Goal: Information Seeking & Learning: Learn about a topic

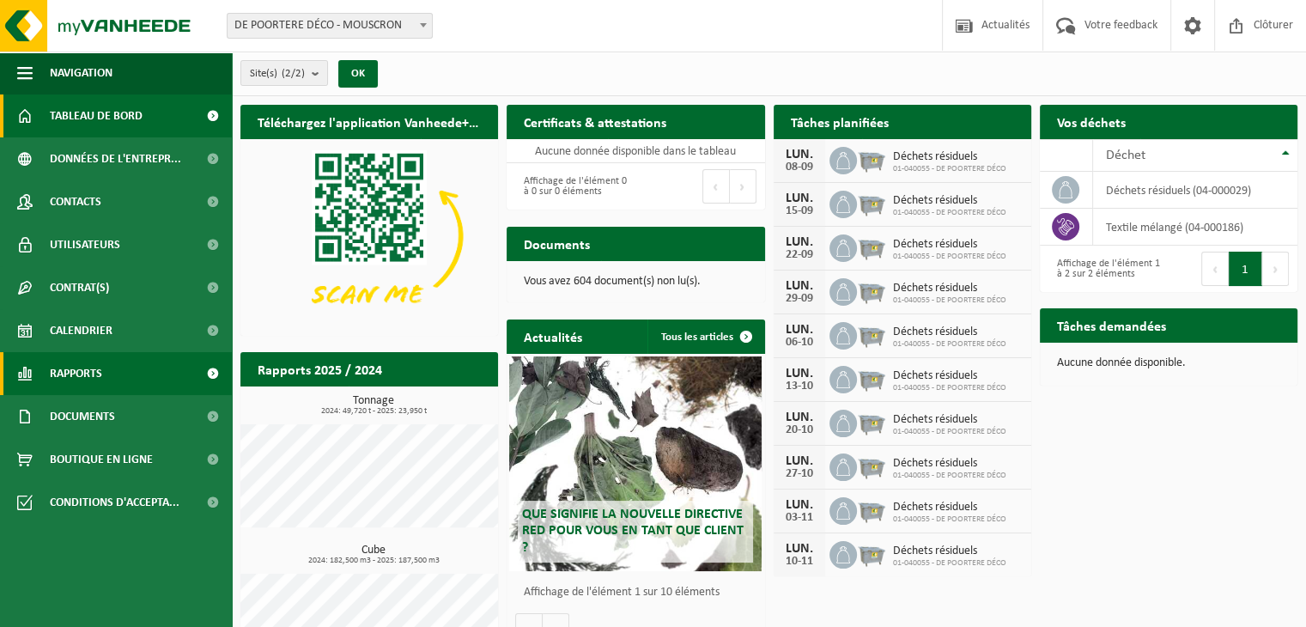
click at [82, 369] on span "Rapports" at bounding box center [76, 373] width 52 height 43
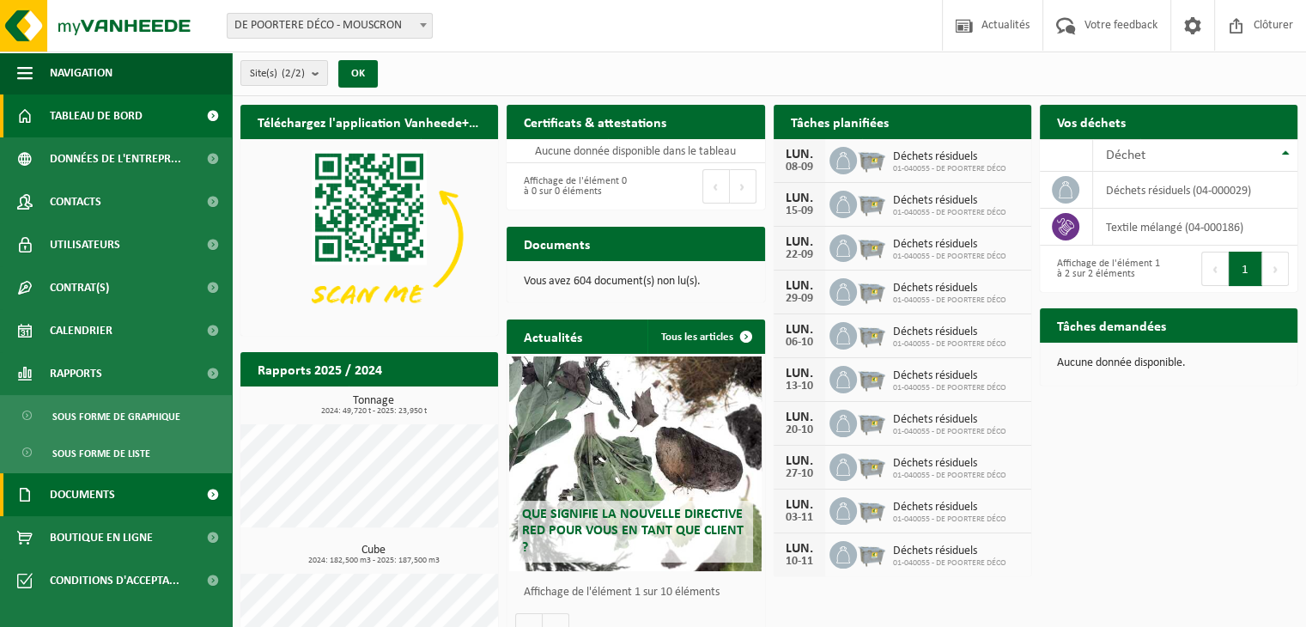
click at [110, 491] on span "Documents" at bounding box center [82, 494] width 65 height 43
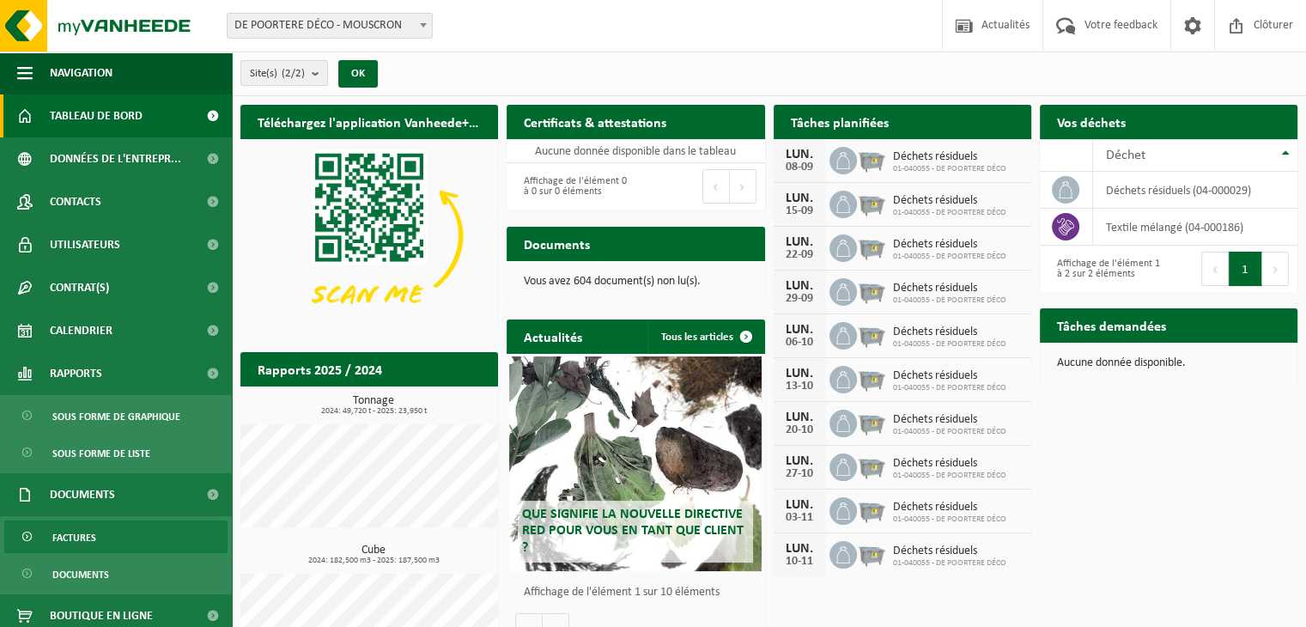
click at [98, 493] on link "Factures" at bounding box center [115, 536] width 223 height 33
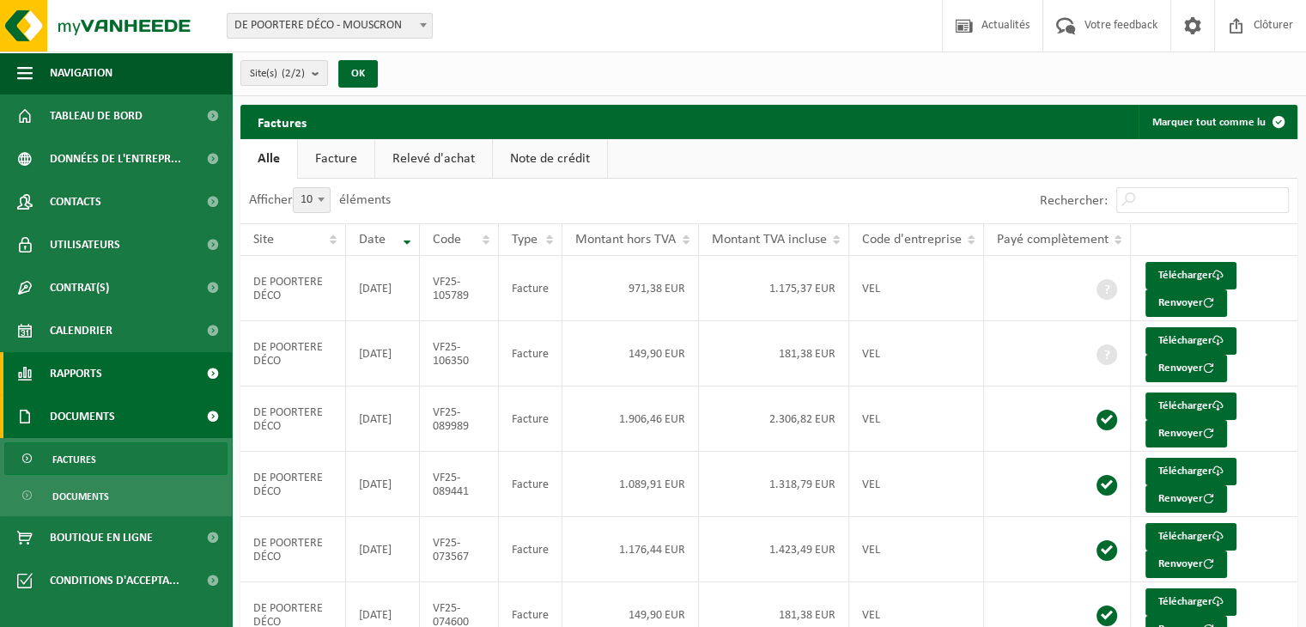
click at [65, 381] on span "Rapports" at bounding box center [76, 373] width 52 height 43
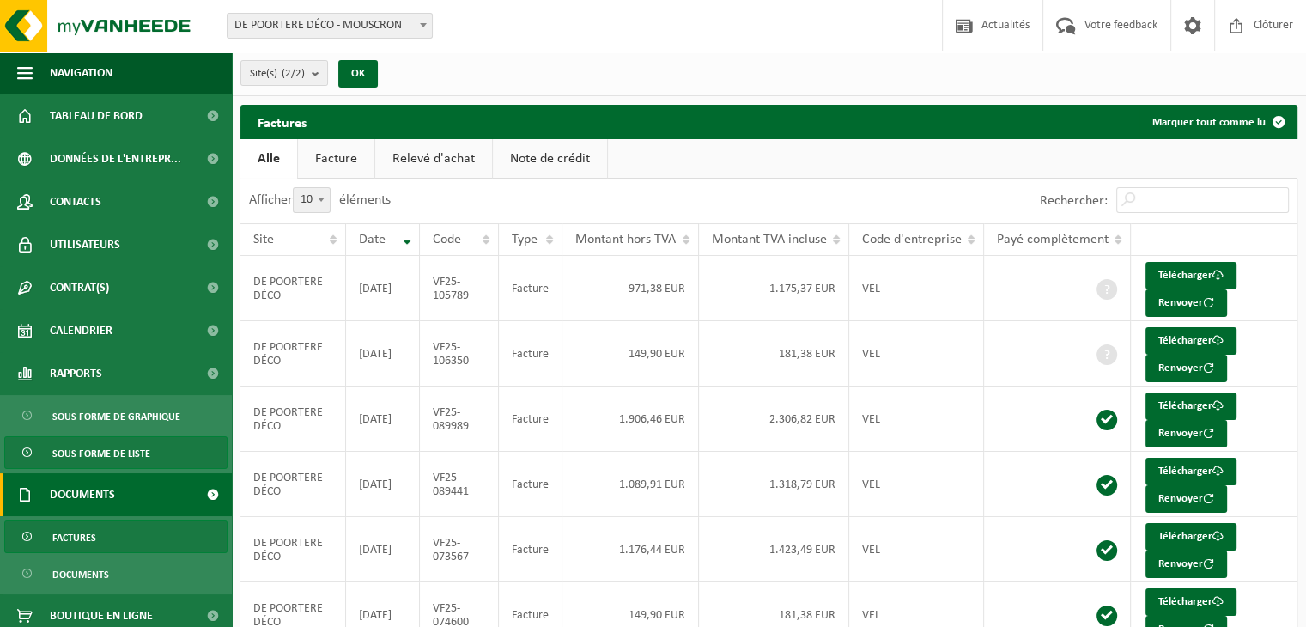
click at [101, 442] on span "Sous forme de liste" at bounding box center [101, 453] width 98 height 33
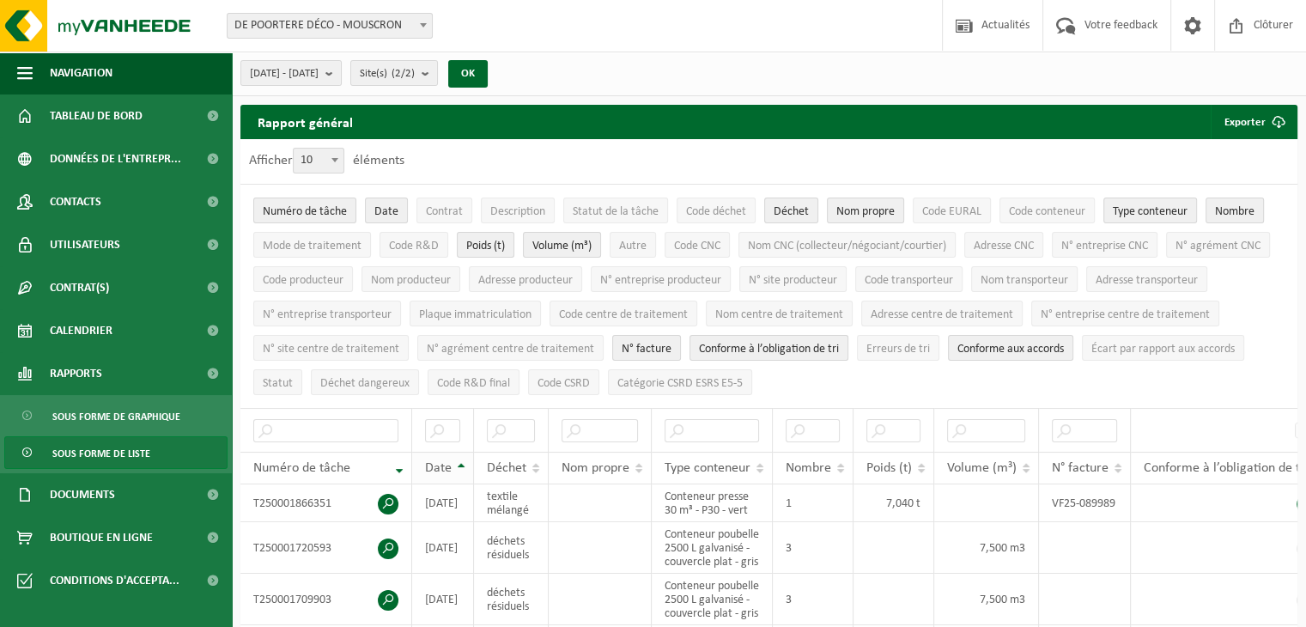
click at [444, 465] on span "Date" at bounding box center [438, 468] width 27 height 14
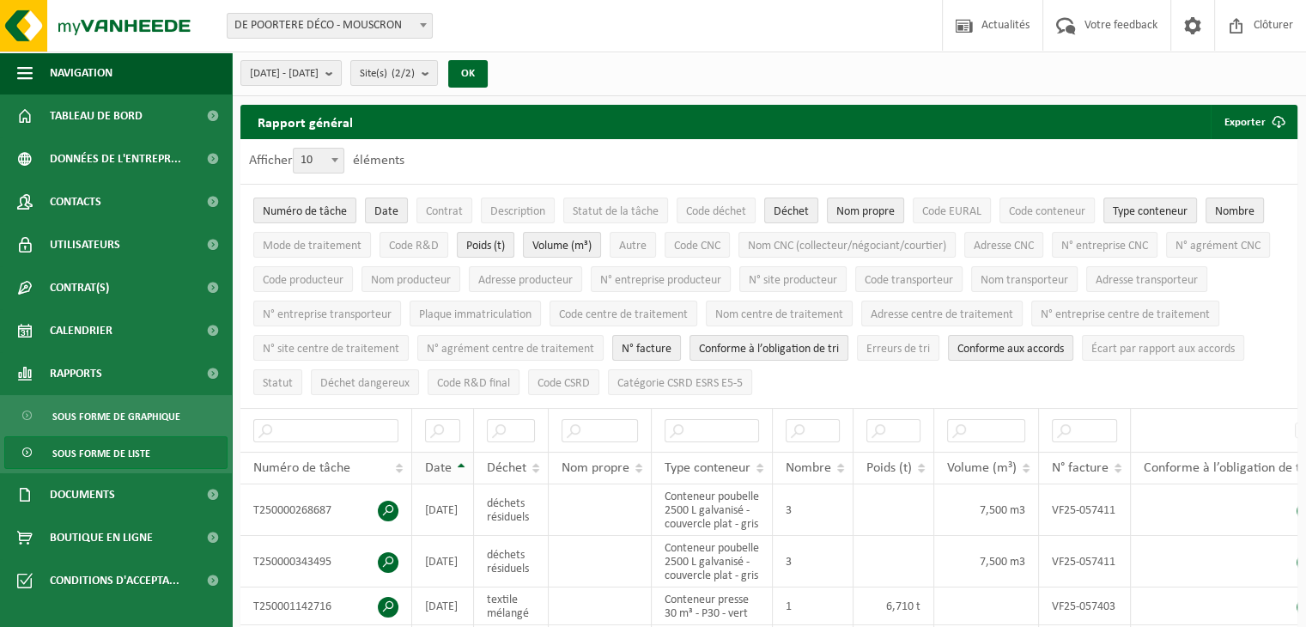
click at [444, 465] on span "Date" at bounding box center [438, 468] width 27 height 14
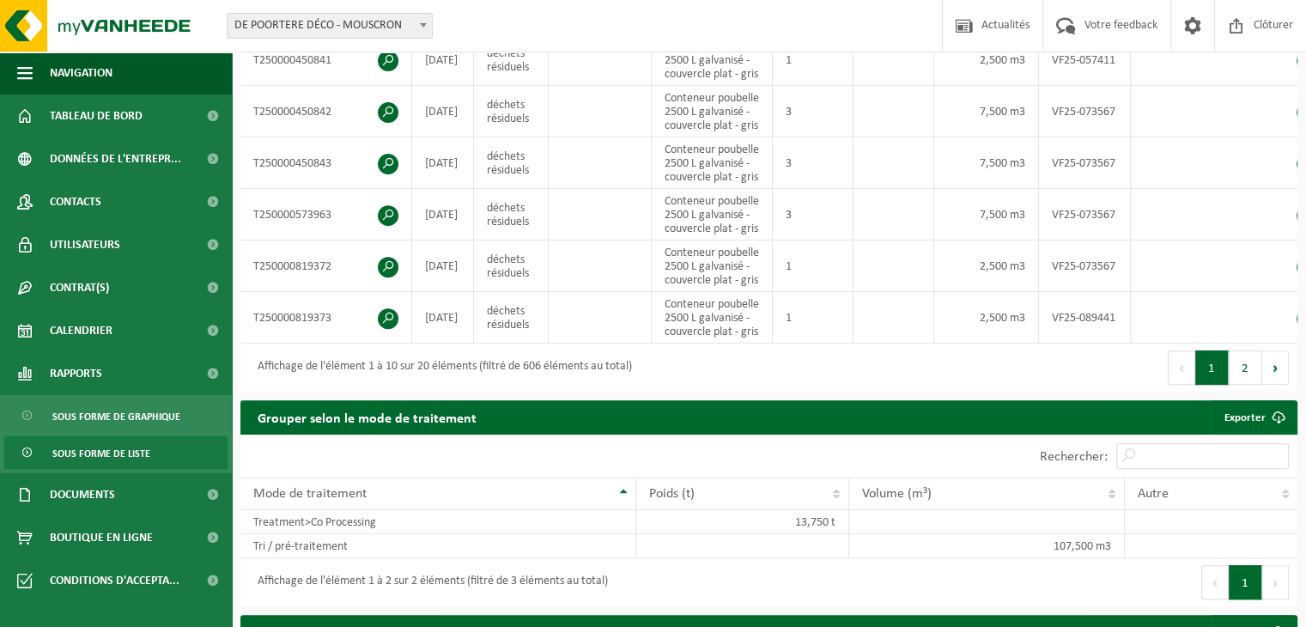
scroll to position [687, 0]
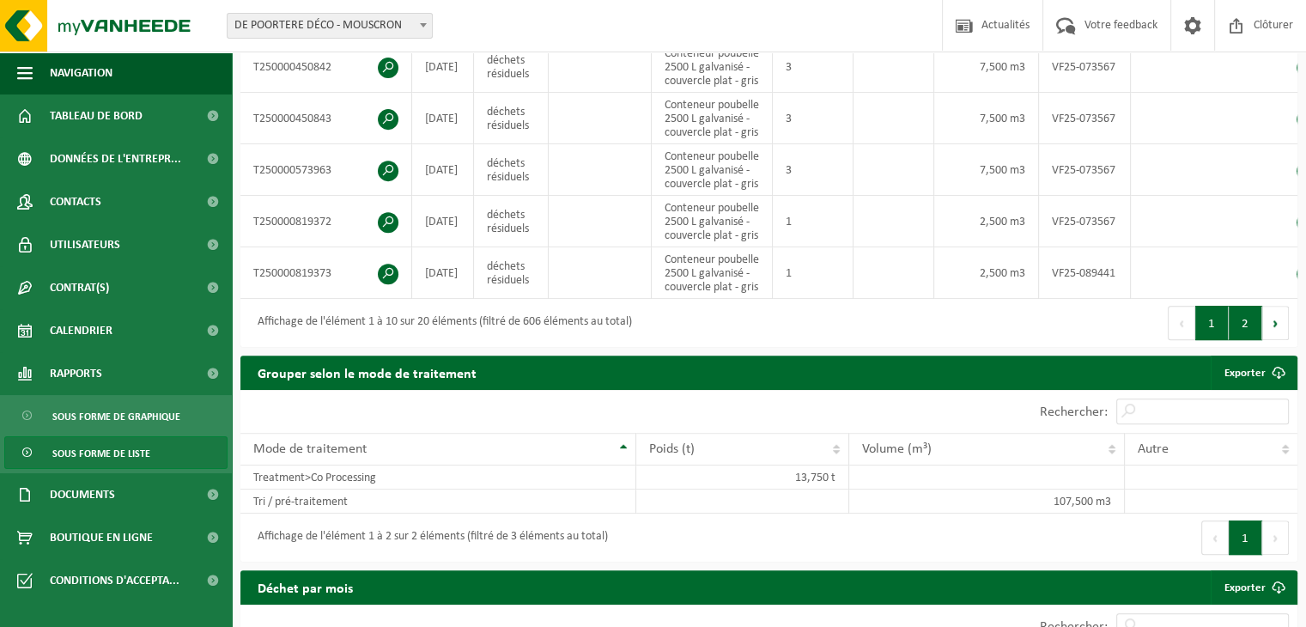
click at [1238, 340] on button "2" at bounding box center [1245, 323] width 33 height 34
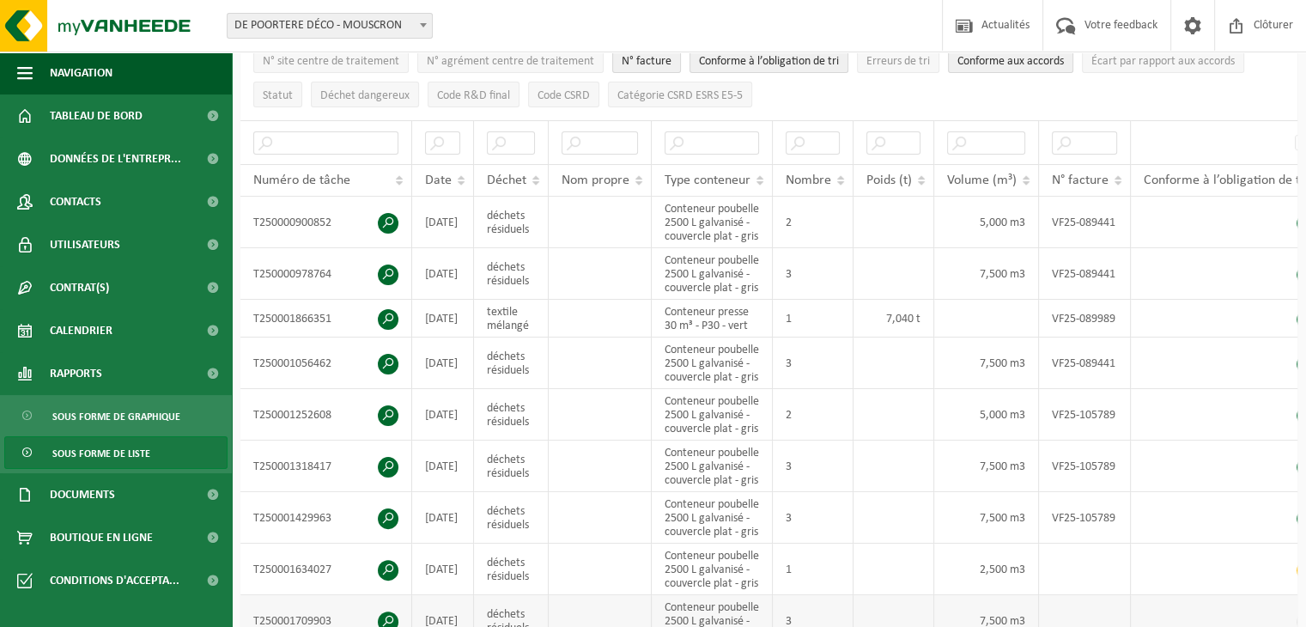
scroll to position [258, 0]
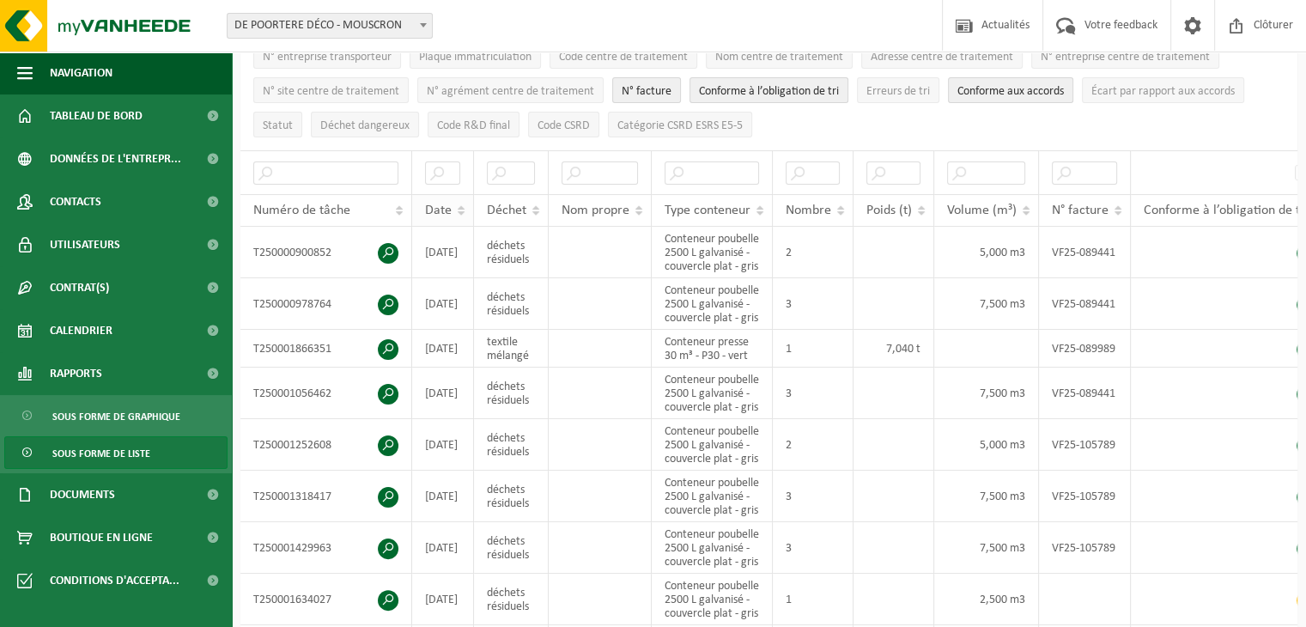
click at [443, 207] on span "Date" at bounding box center [438, 210] width 27 height 14
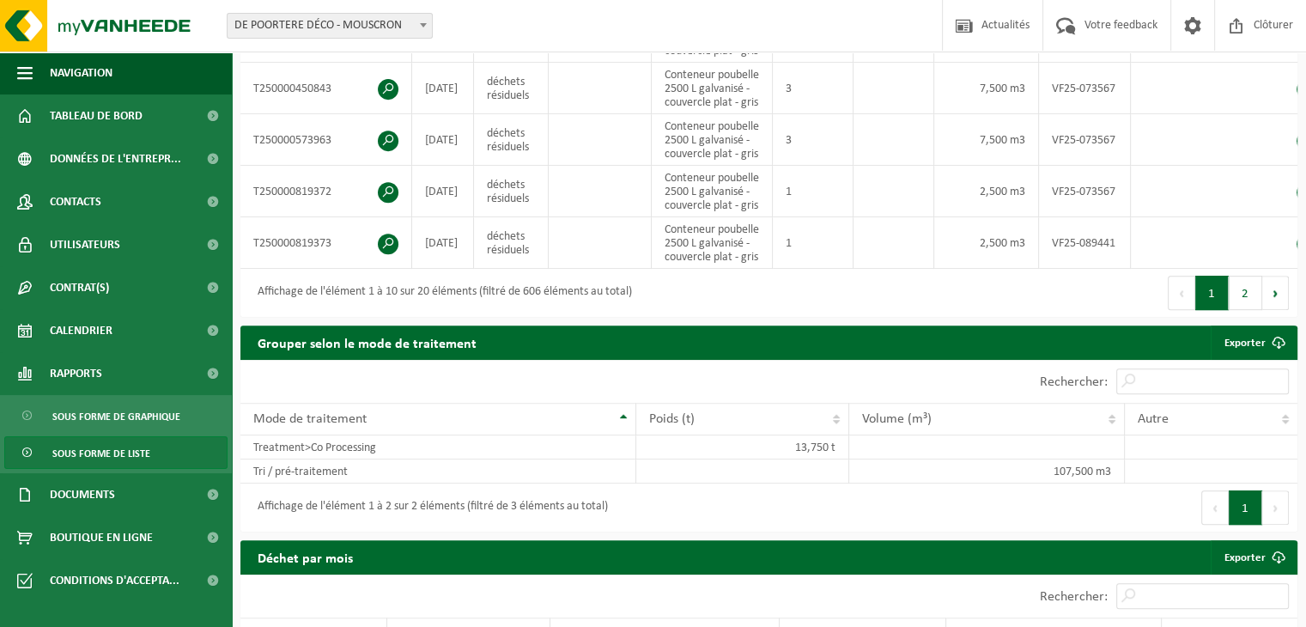
scroll to position [343, 0]
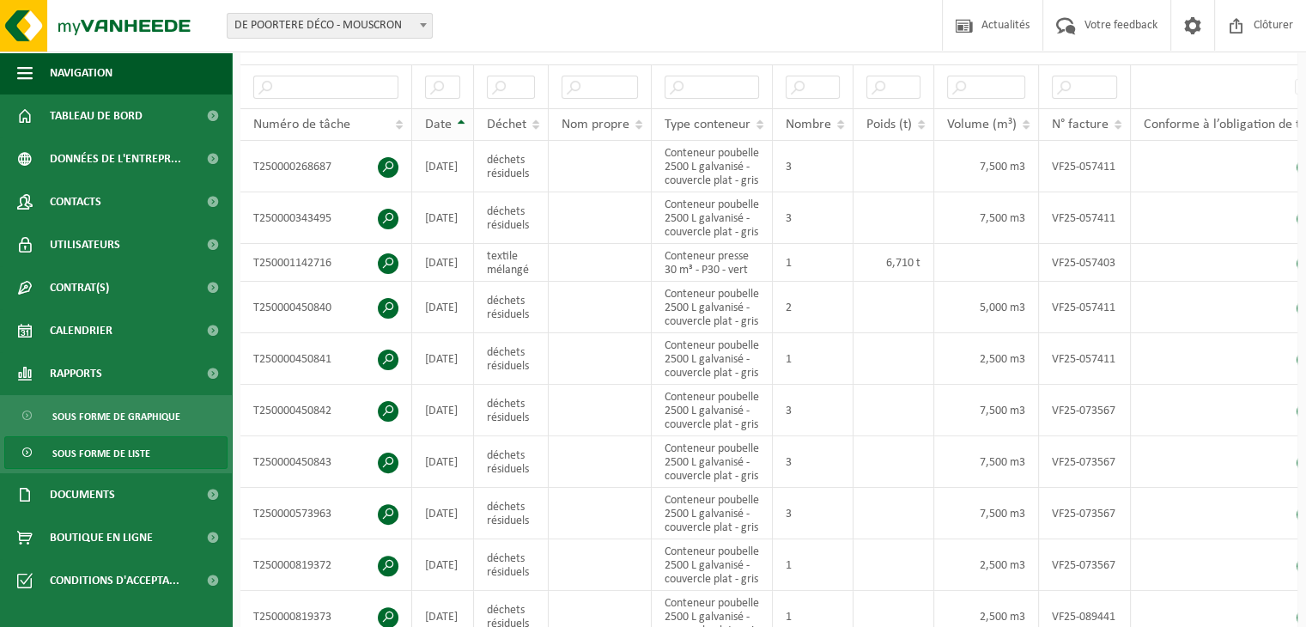
click at [449, 118] on span "Date" at bounding box center [438, 125] width 27 height 14
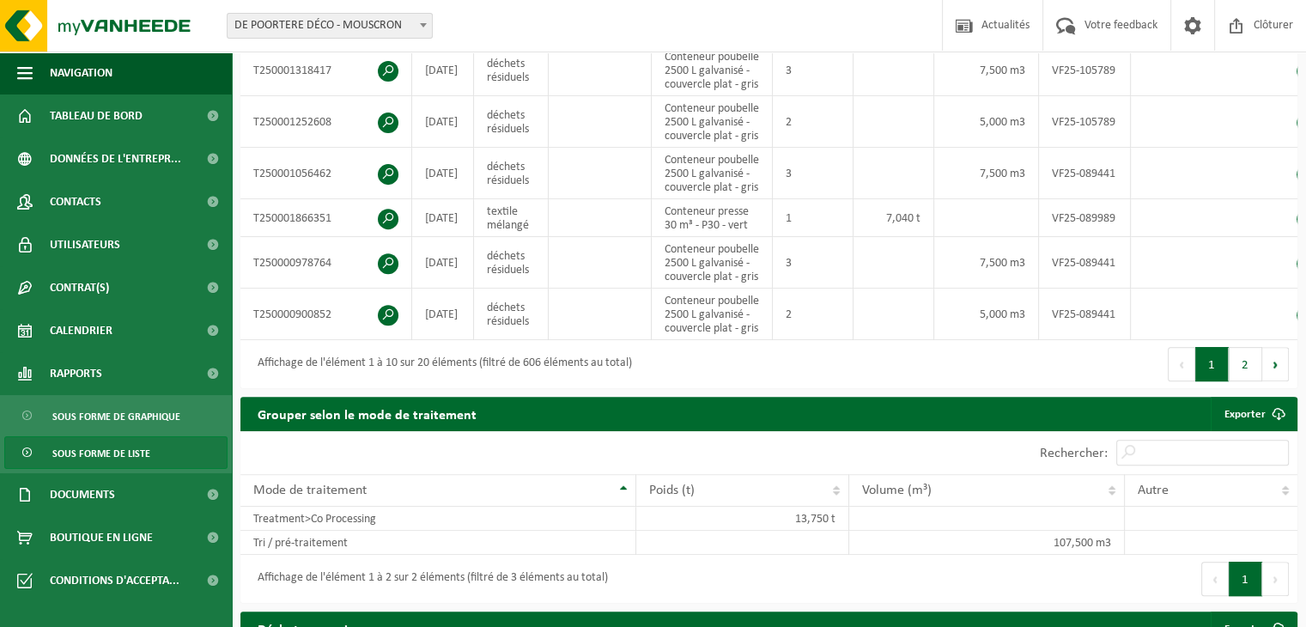
scroll to position [687, 0]
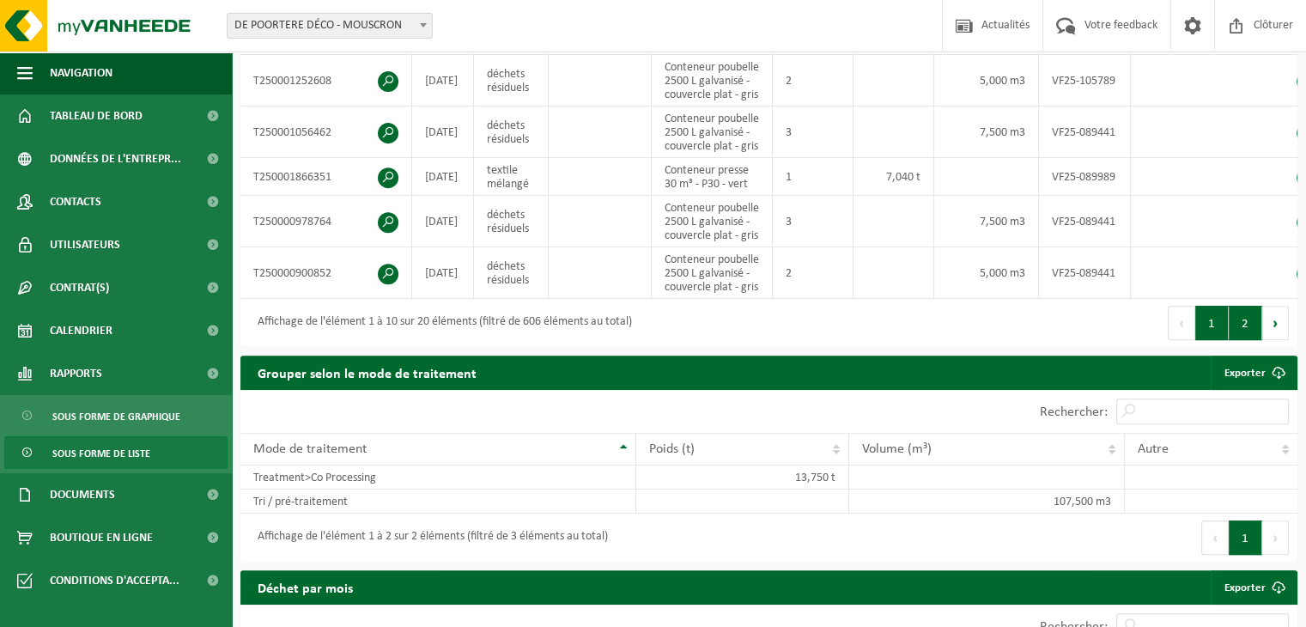
click at [1238, 340] on button "2" at bounding box center [1245, 323] width 33 height 34
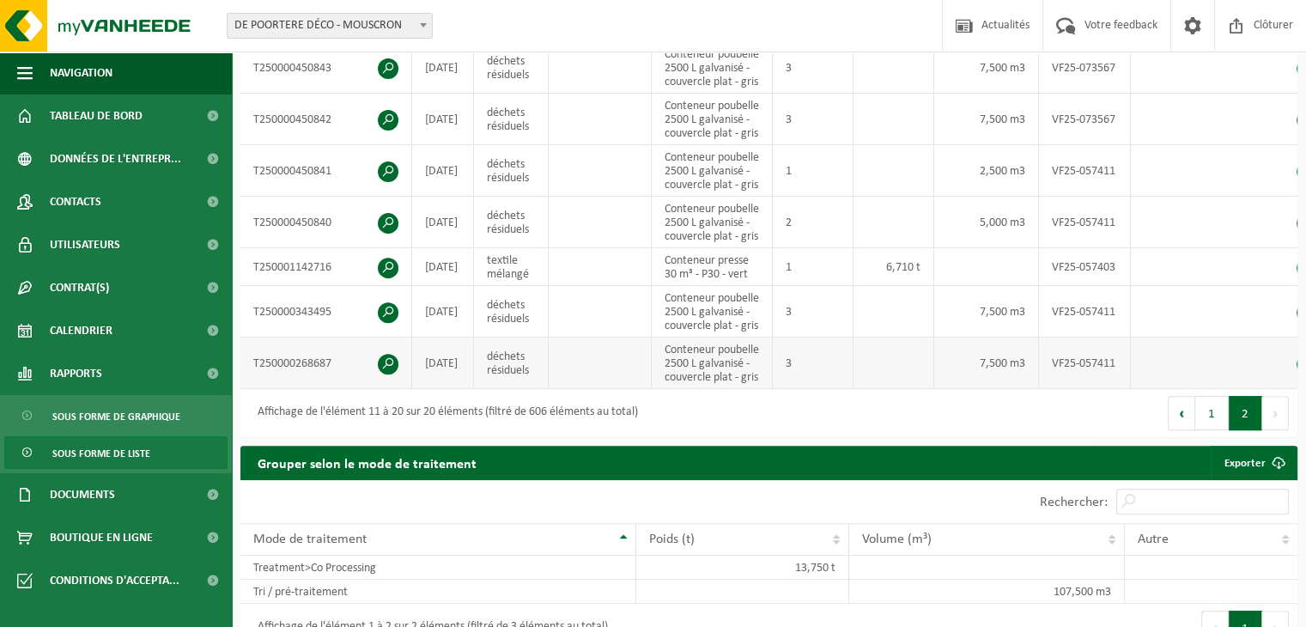
scroll to position [601, 0]
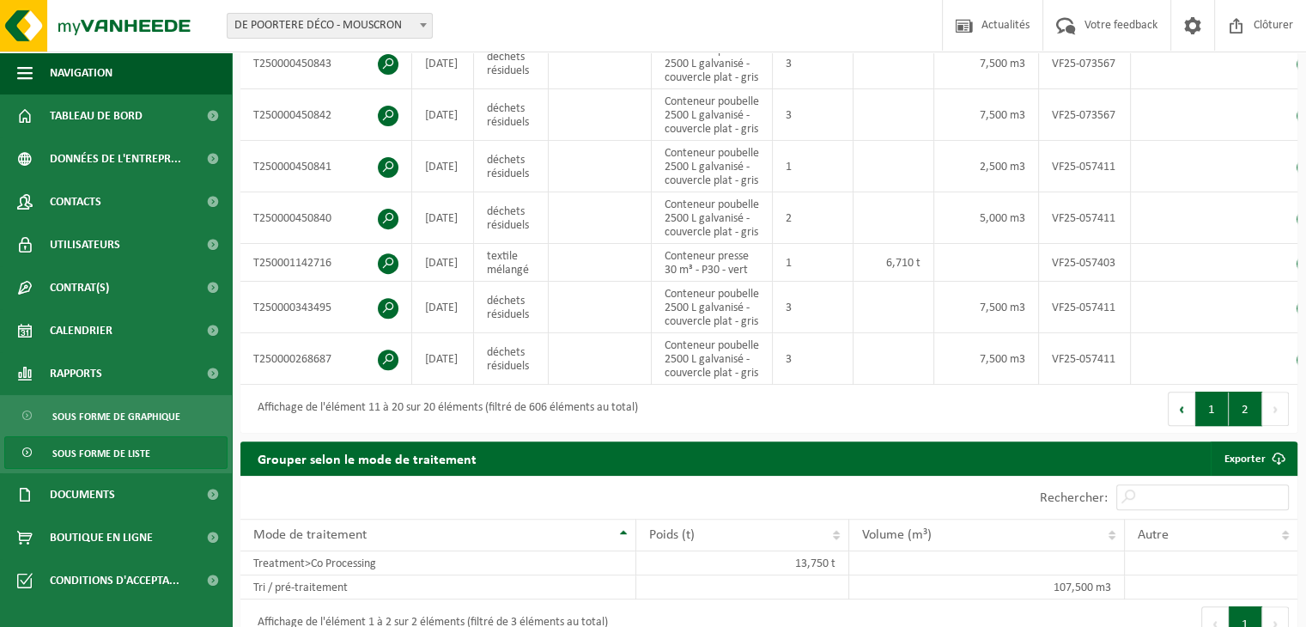
click at [1212, 426] on button "1" at bounding box center [1211, 409] width 33 height 34
click at [1254, 426] on button "2" at bounding box center [1245, 409] width 33 height 34
click at [1279, 426] on button "Suivant" at bounding box center [1275, 409] width 27 height 34
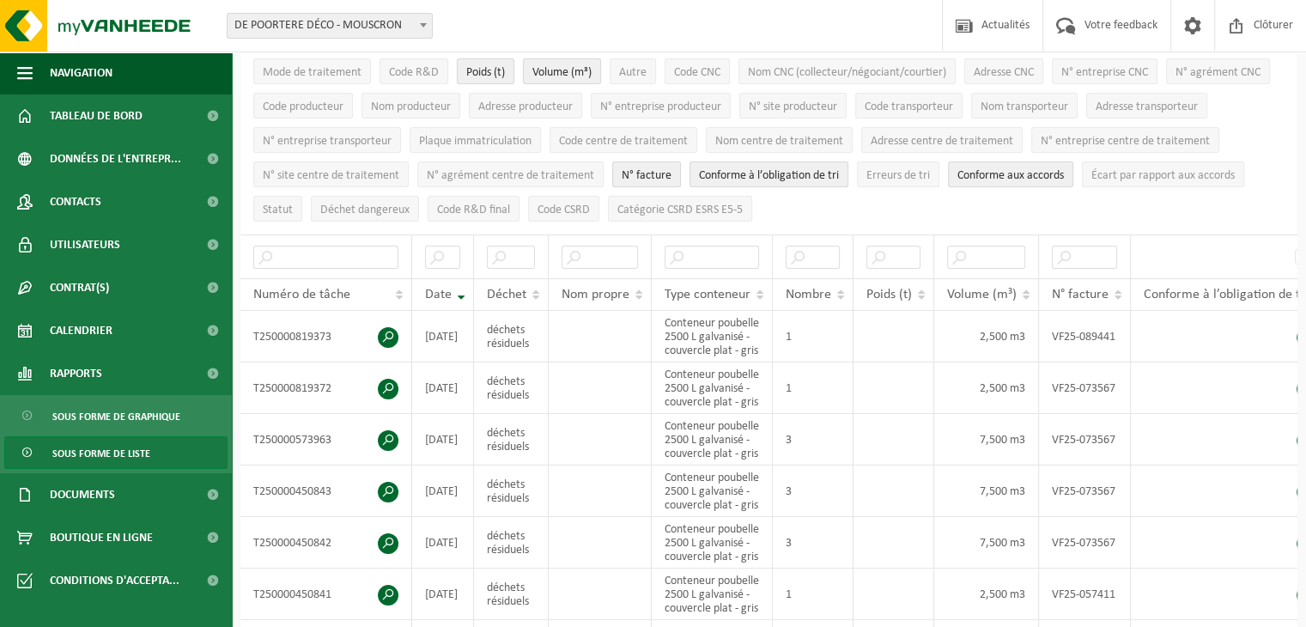
scroll to position [172, 0]
click at [439, 251] on input "text" at bounding box center [442, 258] width 35 height 23
type input "04"
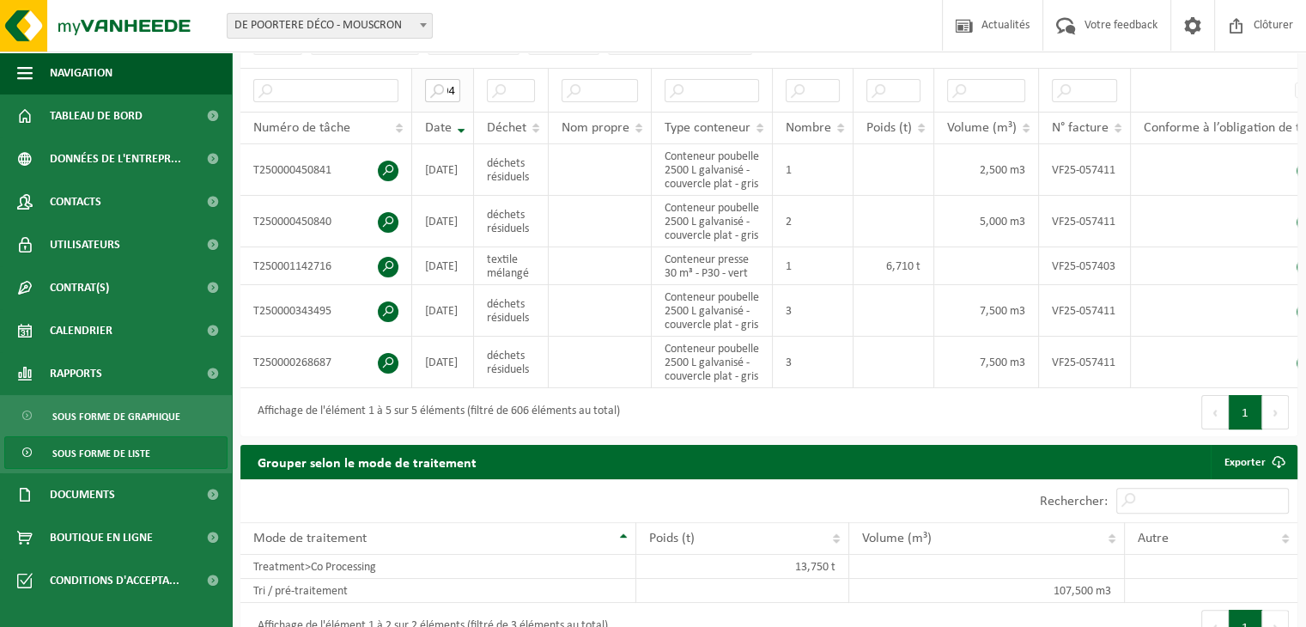
scroll to position [343, 0]
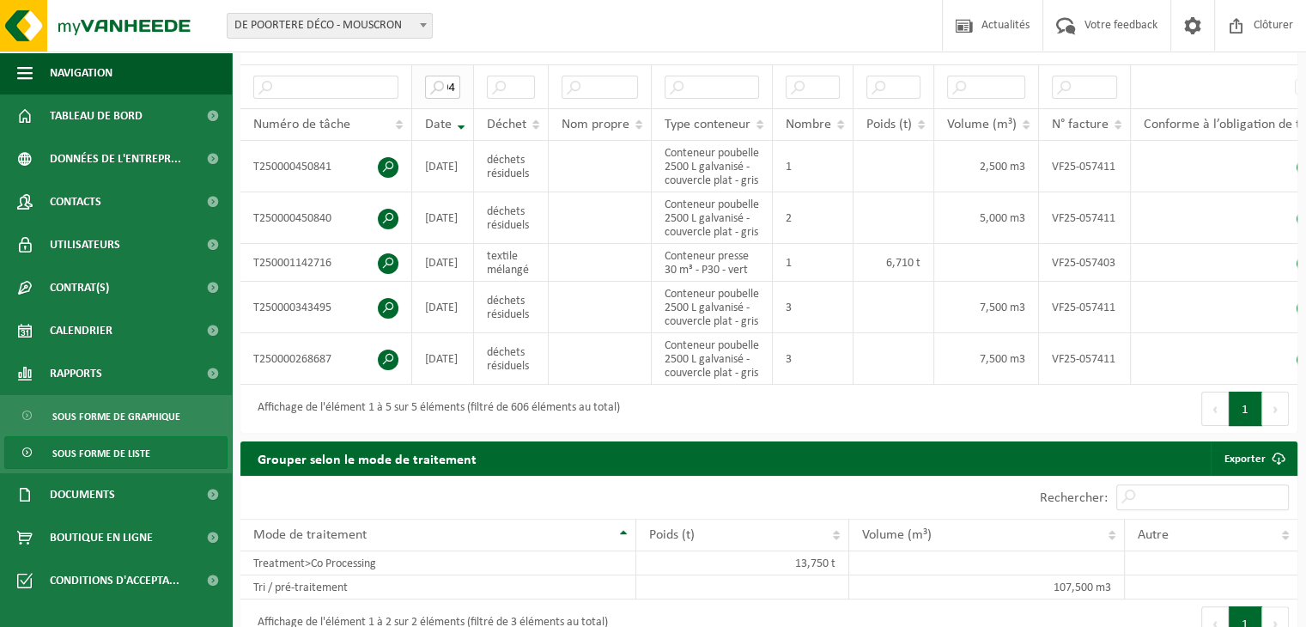
click at [443, 82] on input "04" at bounding box center [442, 87] width 35 height 23
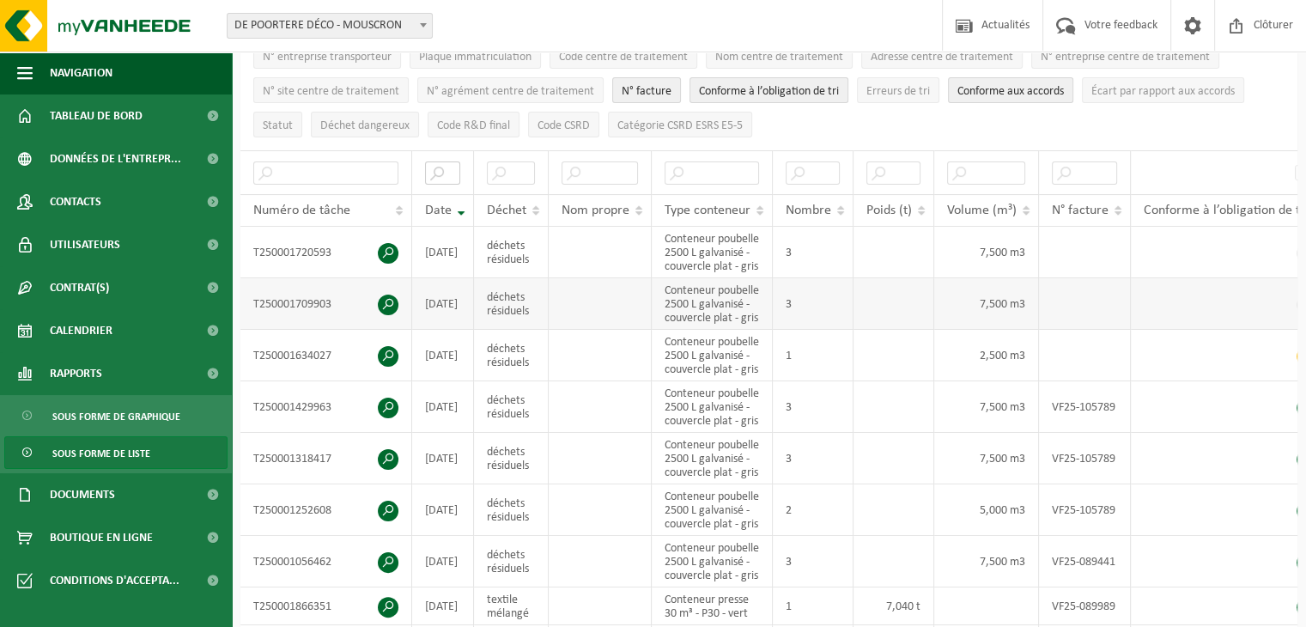
scroll to position [1030, 0]
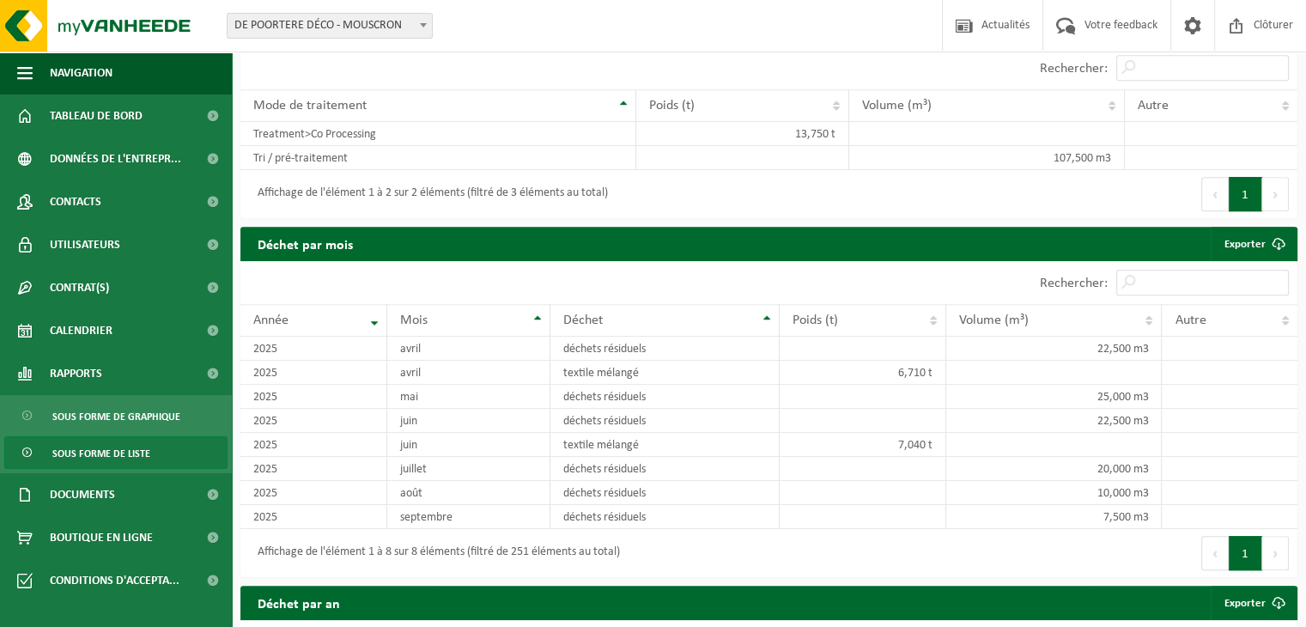
click at [1276, 211] on button "Suivant" at bounding box center [1275, 194] width 27 height 34
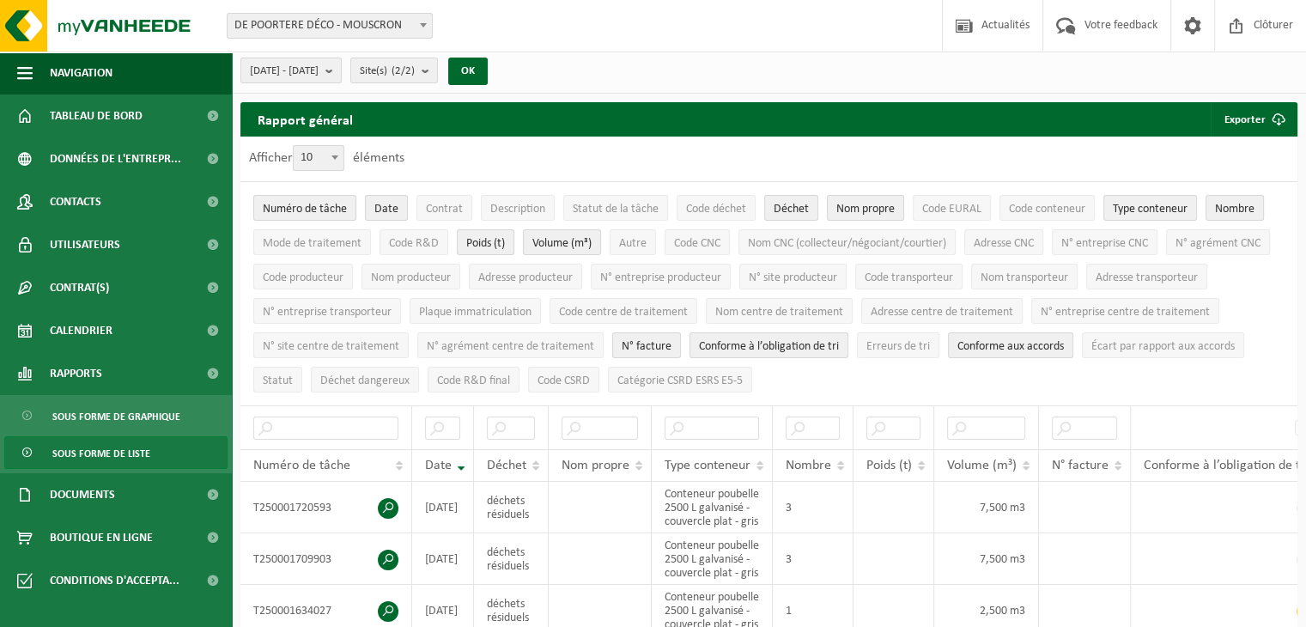
scroll to position [0, 0]
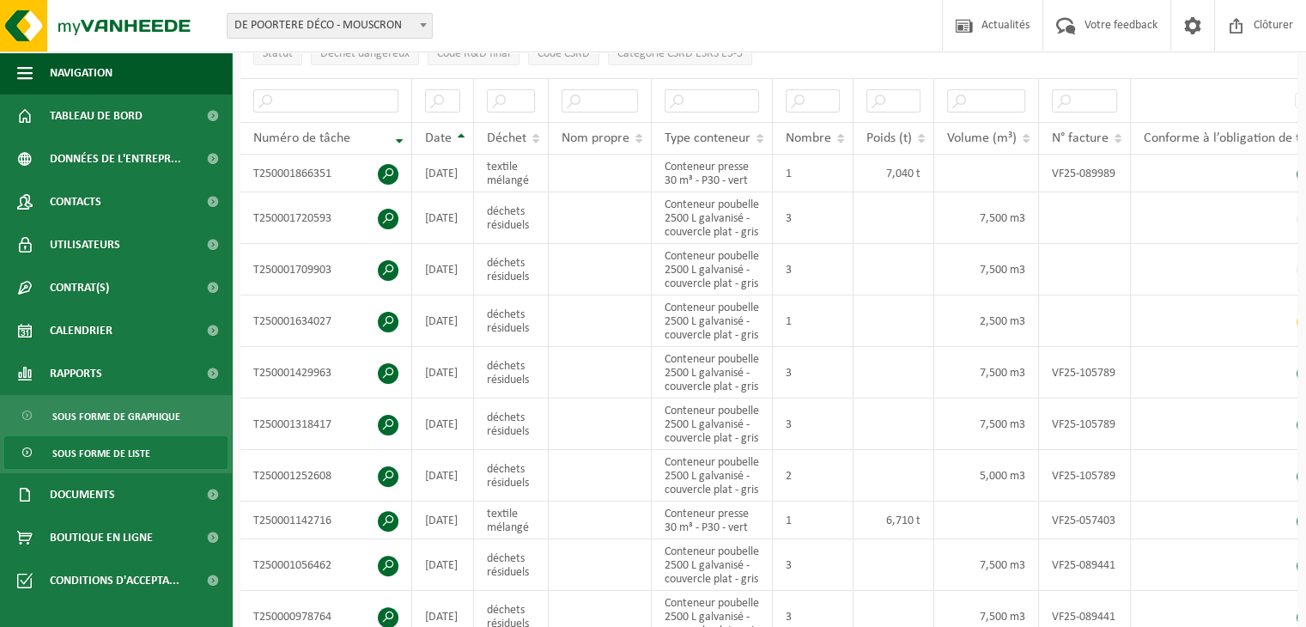
scroll to position [258, 0]
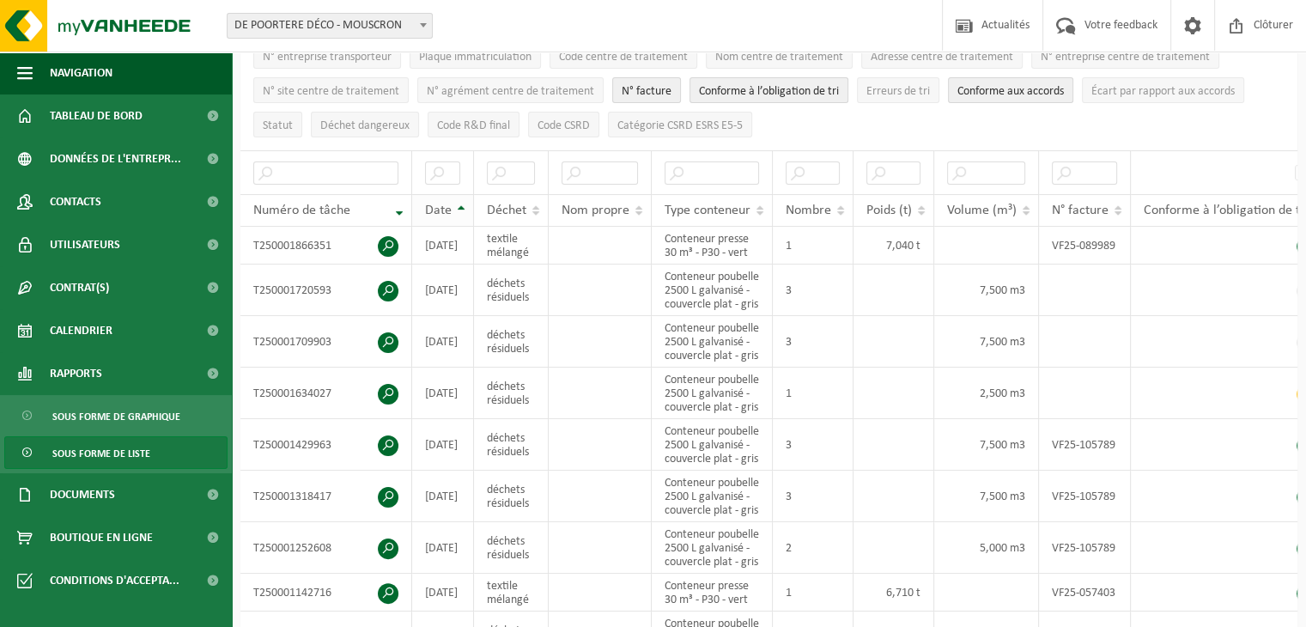
click at [437, 203] on span "Date" at bounding box center [438, 210] width 27 height 14
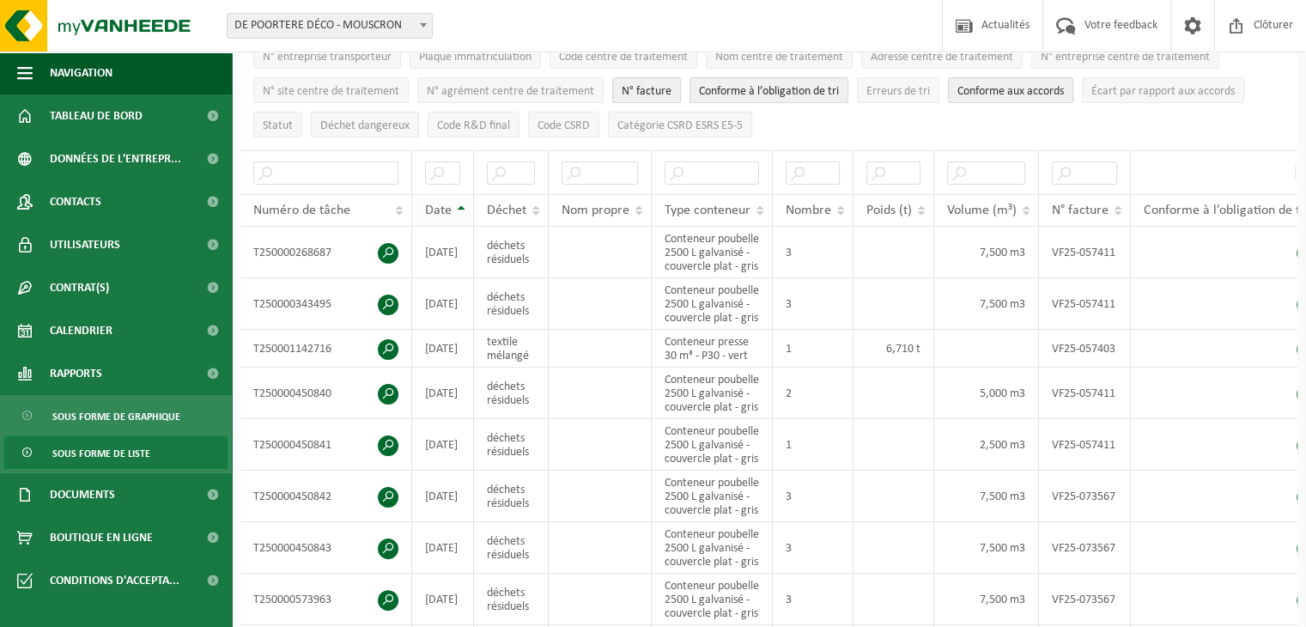
click at [437, 203] on span "Date" at bounding box center [438, 210] width 27 height 14
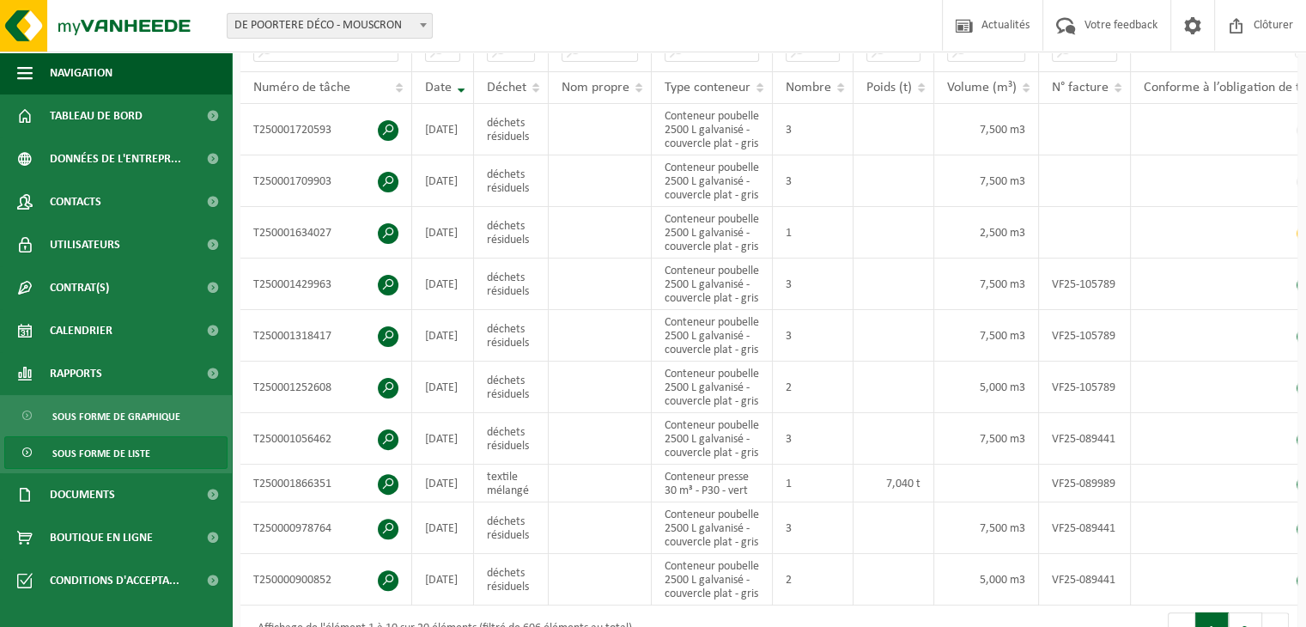
scroll to position [773, 0]
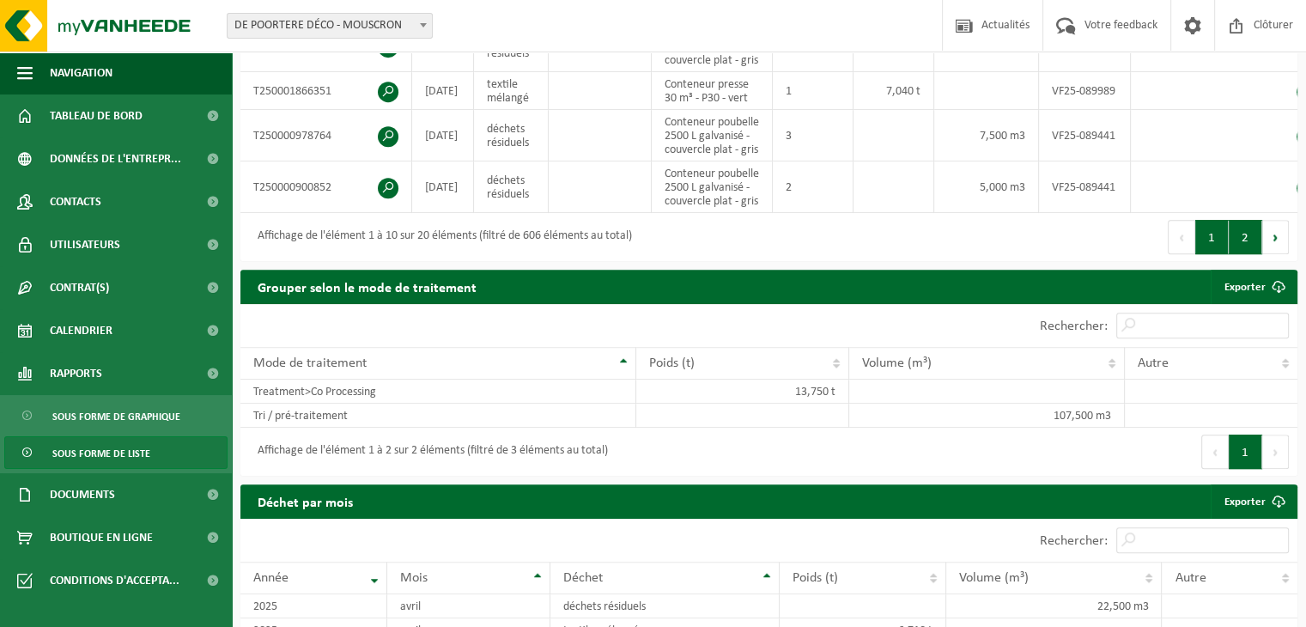
click at [1234, 254] on button "2" at bounding box center [1245, 237] width 33 height 34
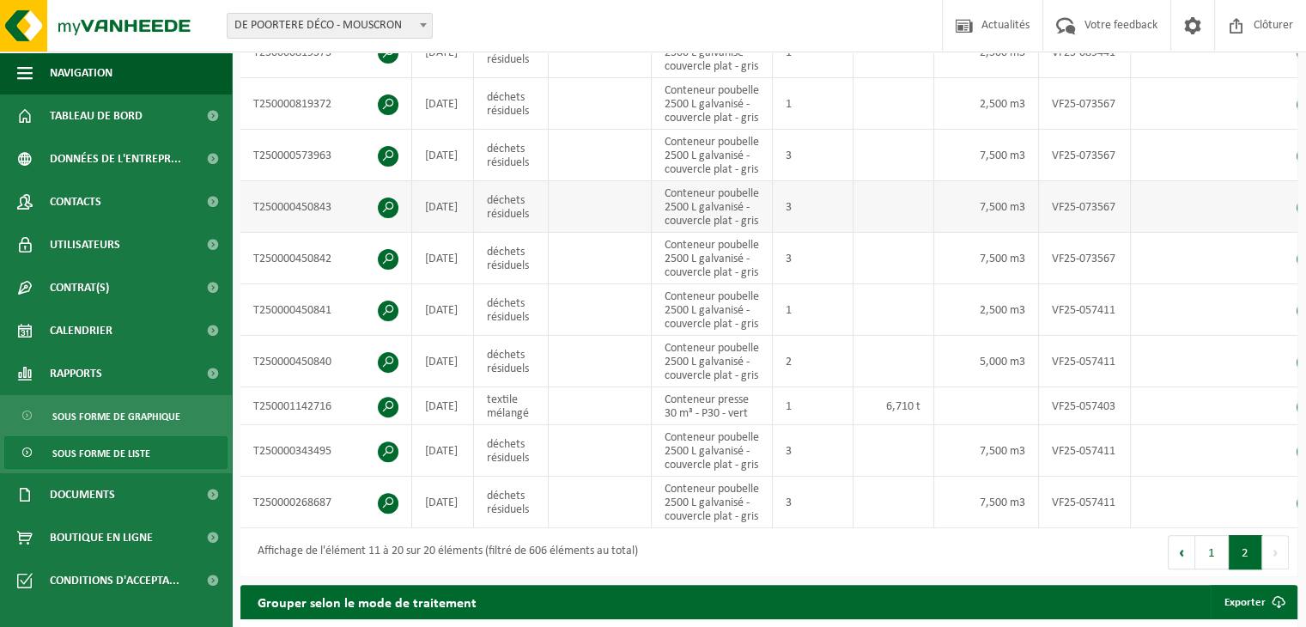
scroll to position [258, 0]
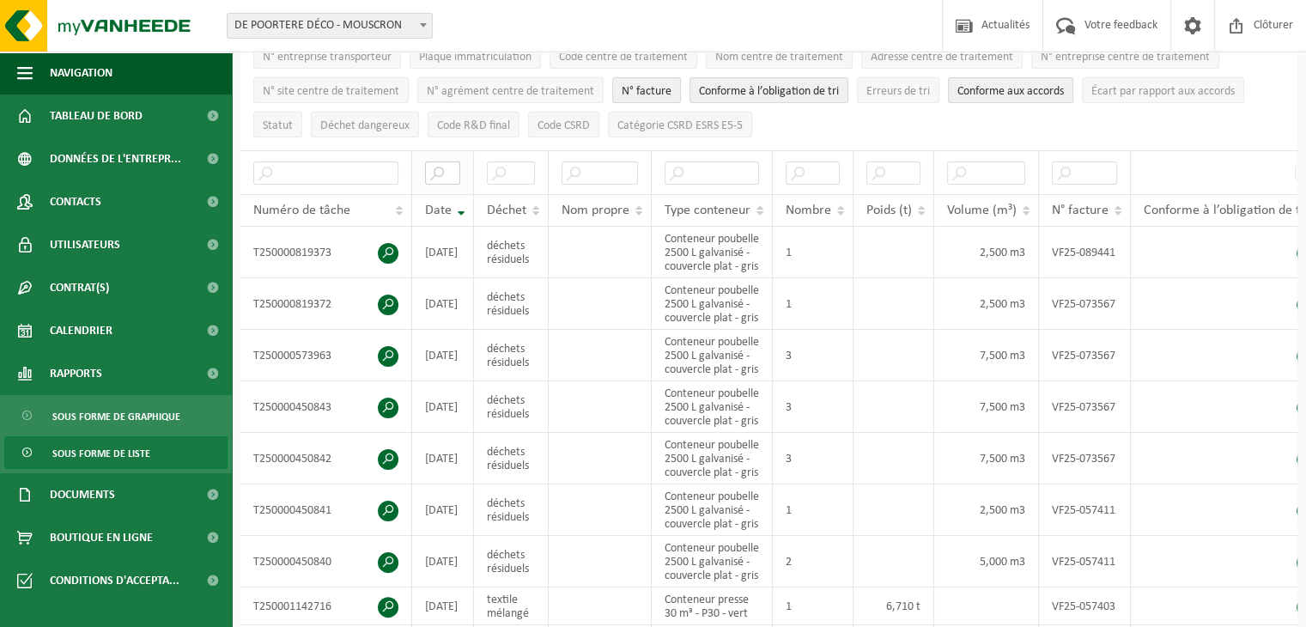
click at [452, 163] on input "text" at bounding box center [442, 172] width 35 height 23
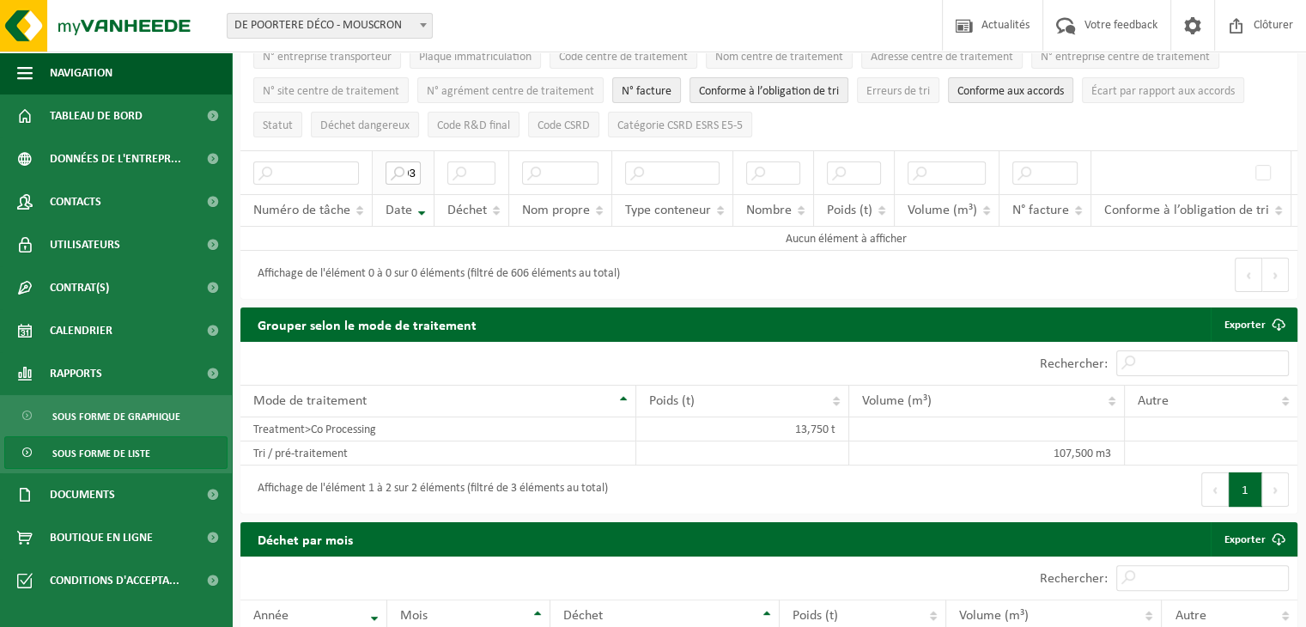
type input "0"
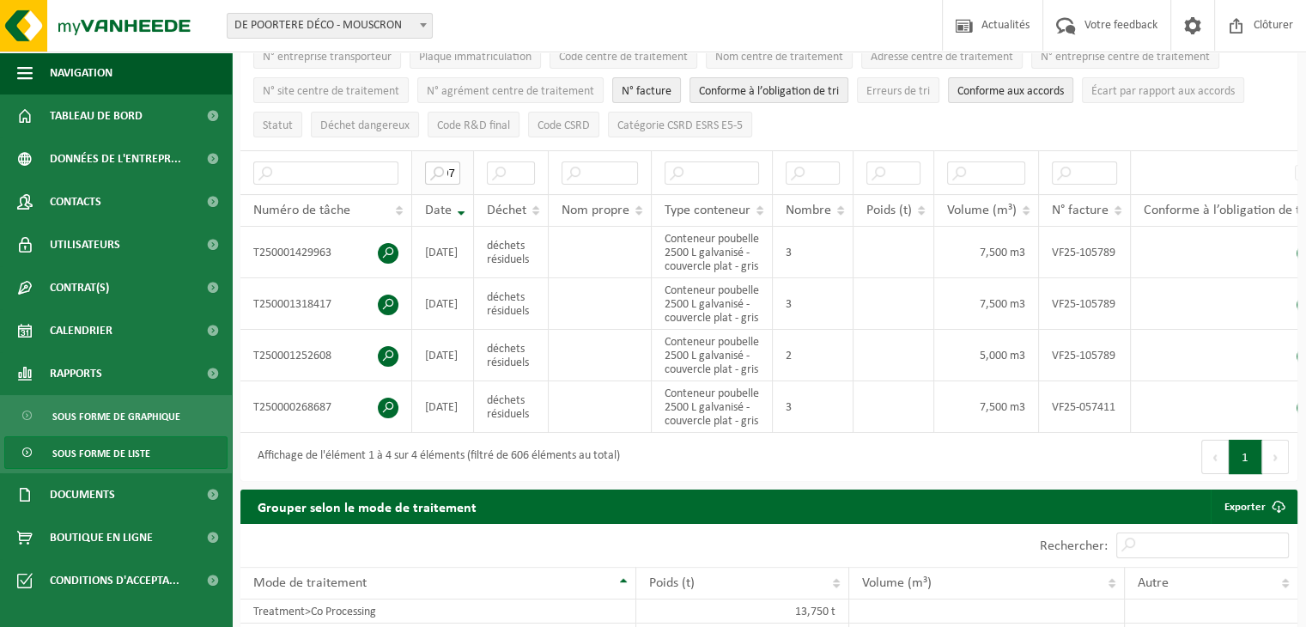
type input "0"
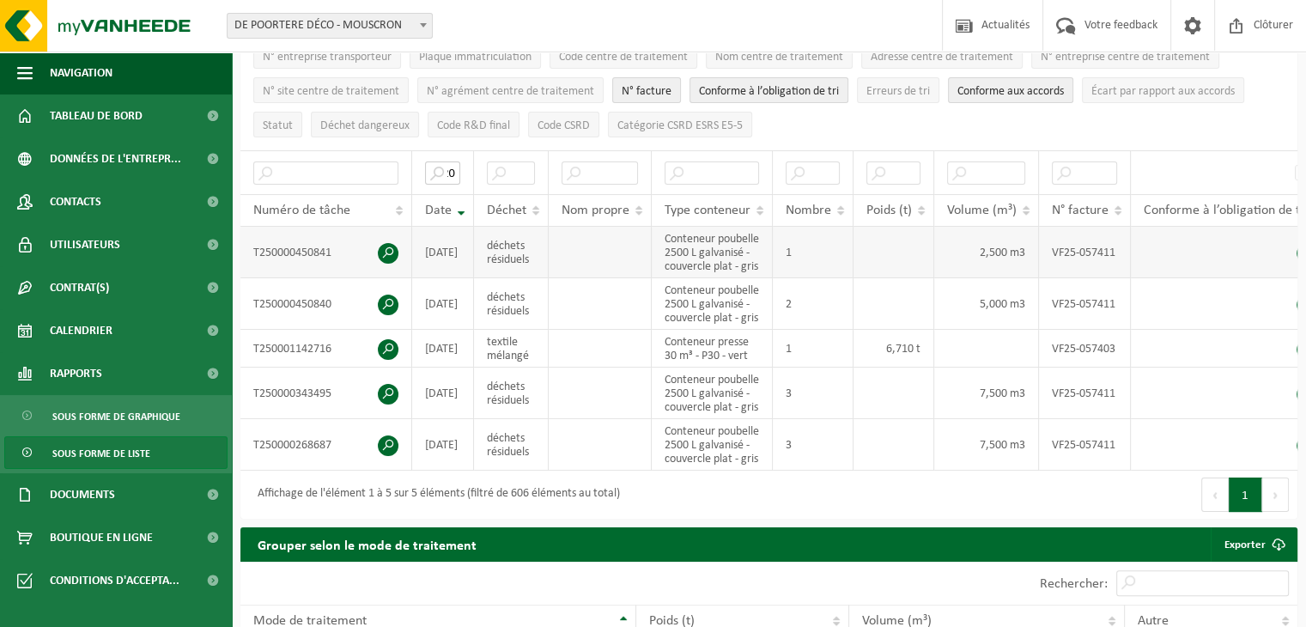
type input "2"
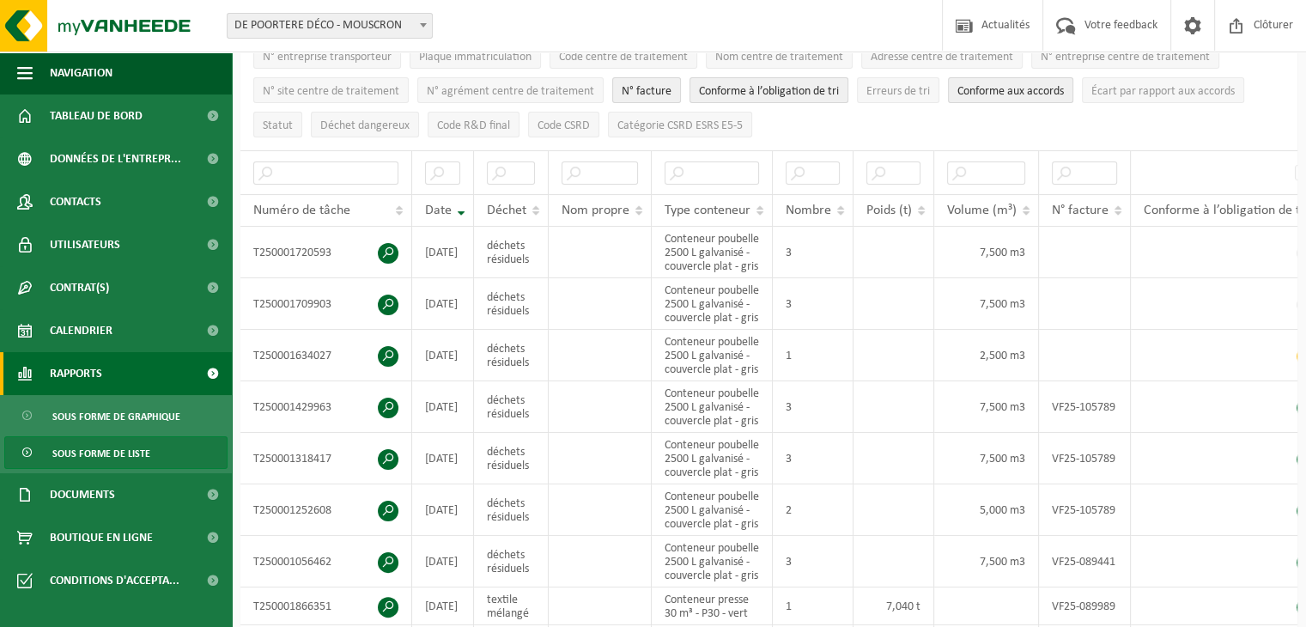
click at [89, 372] on span "Rapports" at bounding box center [76, 373] width 52 height 43
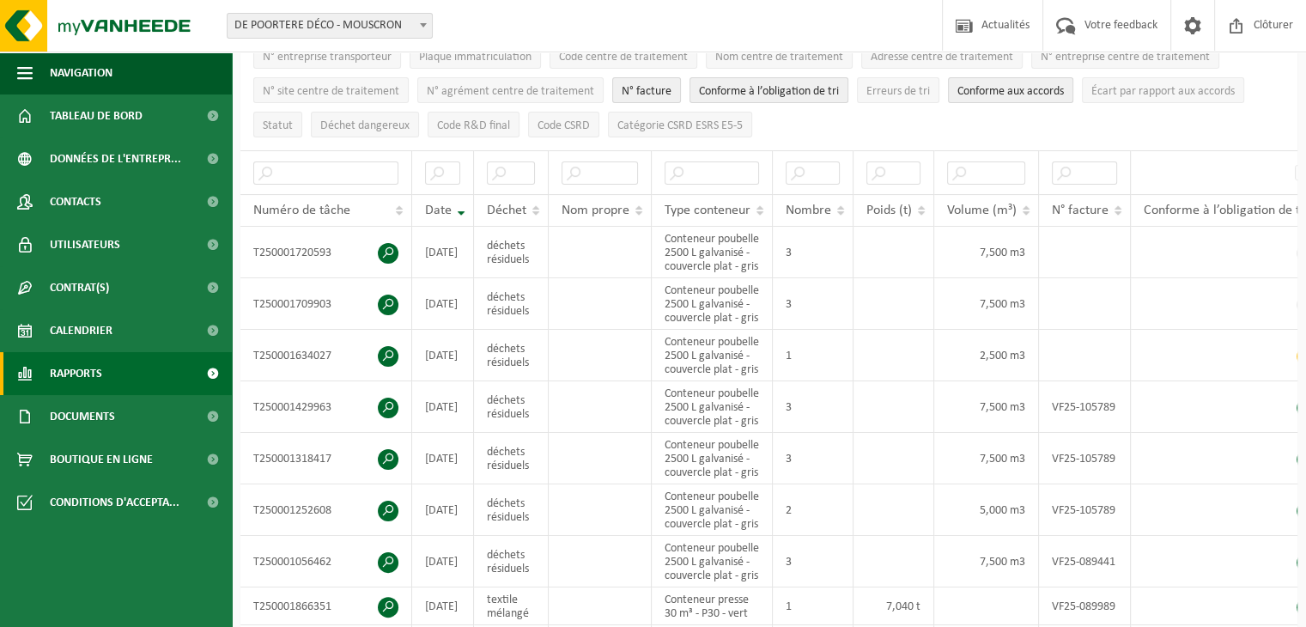
click at [206, 375] on span at bounding box center [212, 373] width 39 height 43
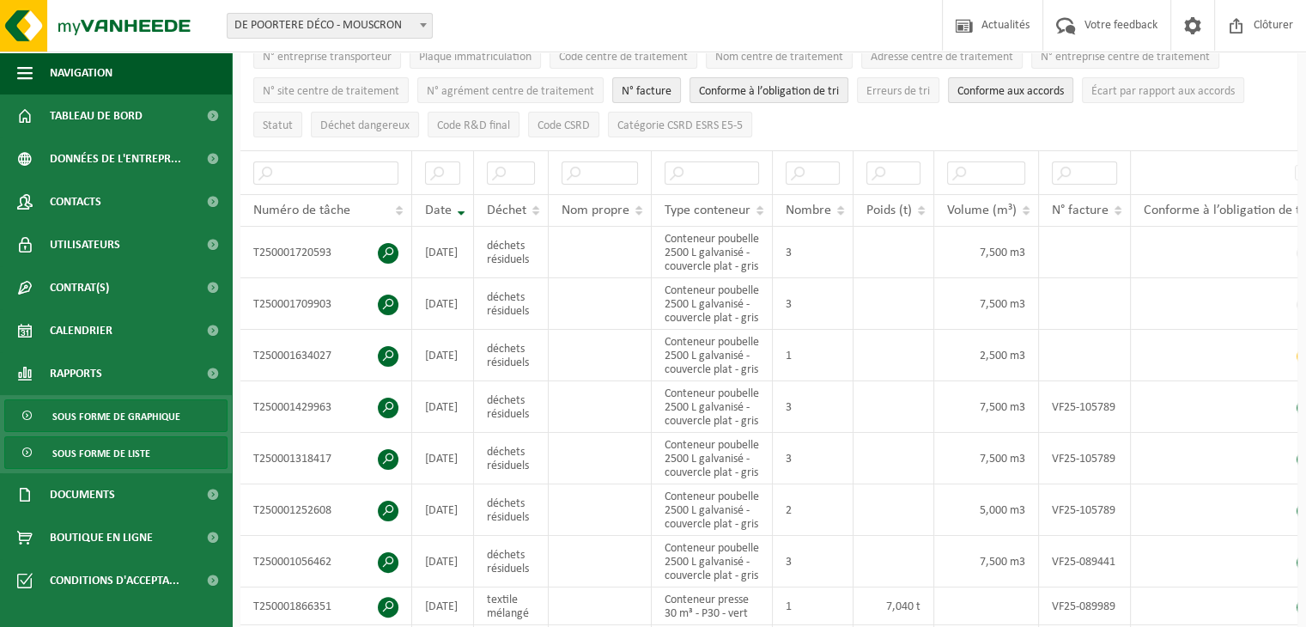
click at [192, 411] on link "Sous forme de graphique" at bounding box center [115, 415] width 223 height 33
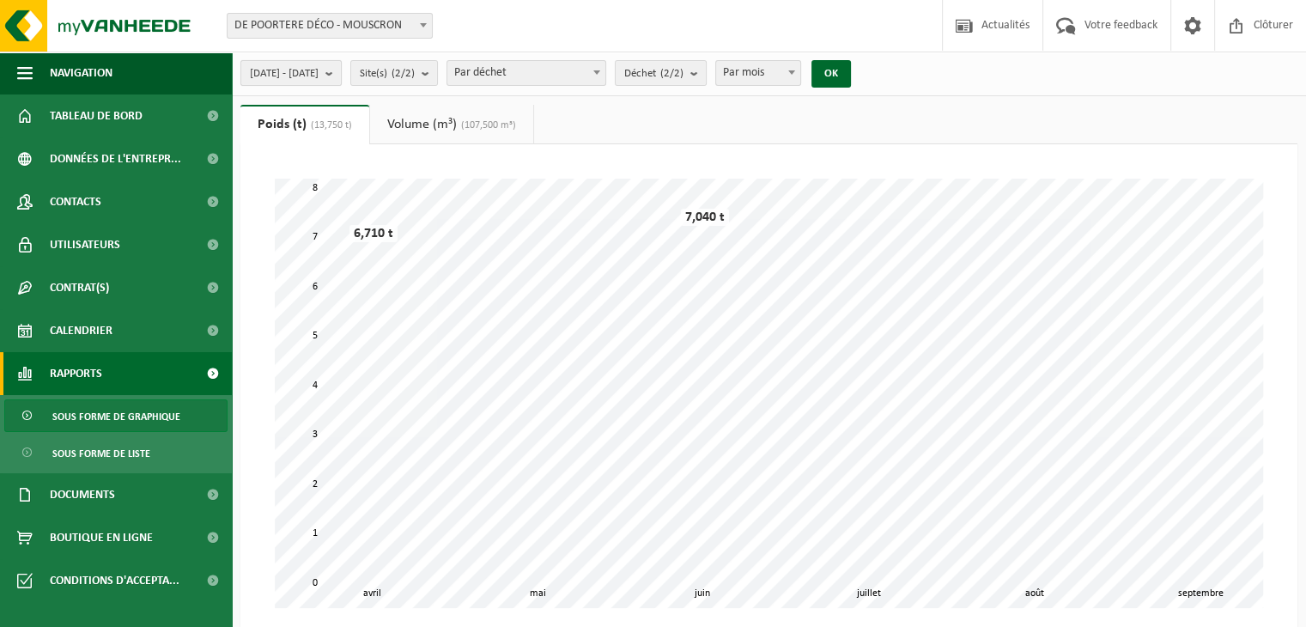
click at [341, 76] on b "submit" at bounding box center [332, 73] width 15 height 24
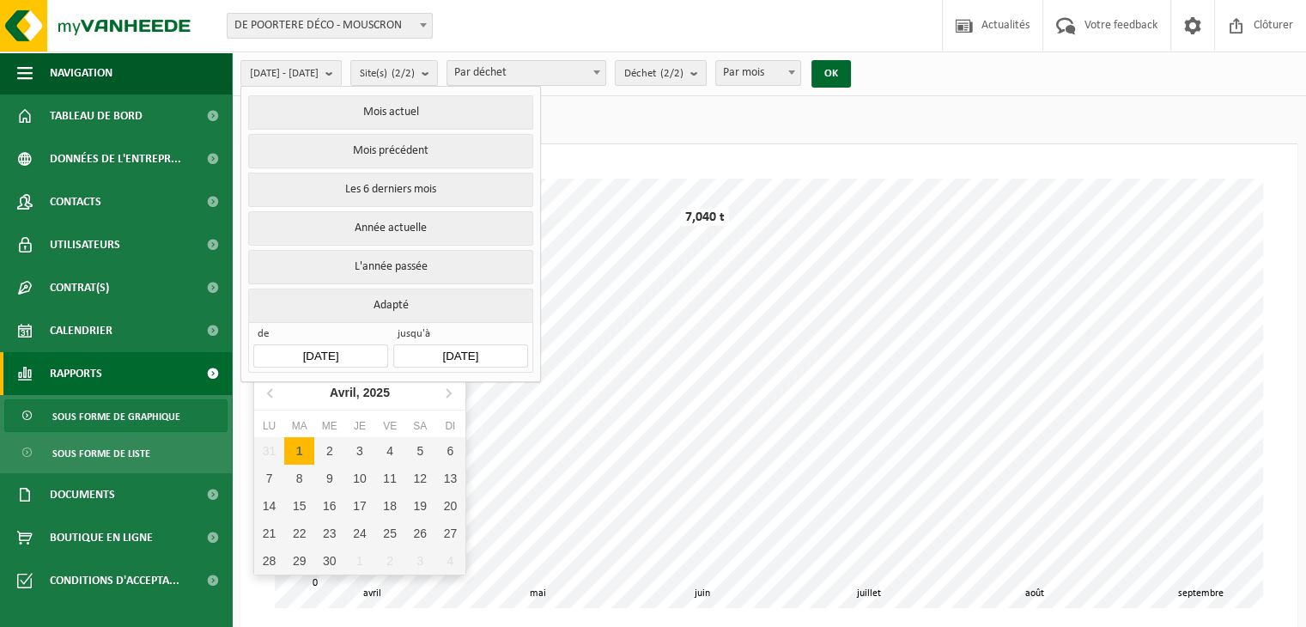
click at [327, 353] on input "[DATE]" at bounding box center [320, 355] width 134 height 23
click at [267, 390] on icon at bounding box center [271, 392] width 27 height 27
click at [441, 394] on icon at bounding box center [447, 392] width 27 height 27
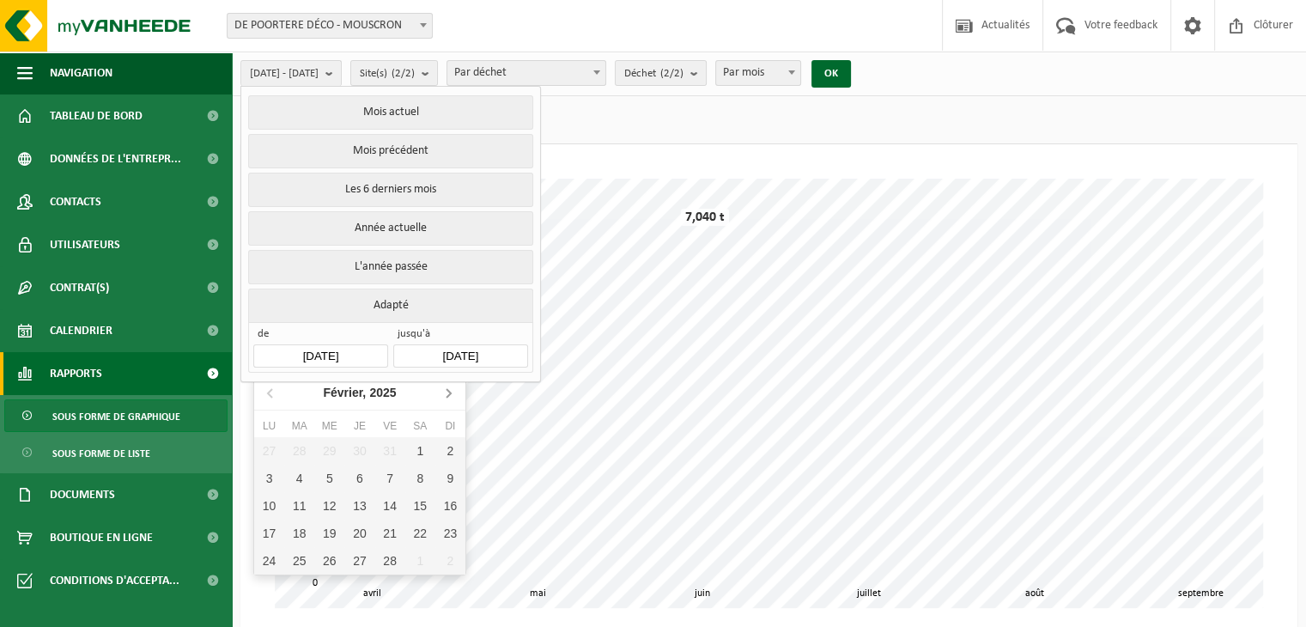
click at [441, 394] on icon at bounding box center [447, 392] width 27 height 27
click at [427, 447] on div "1" at bounding box center [420, 450] width 30 height 27
type input "[DATE]"
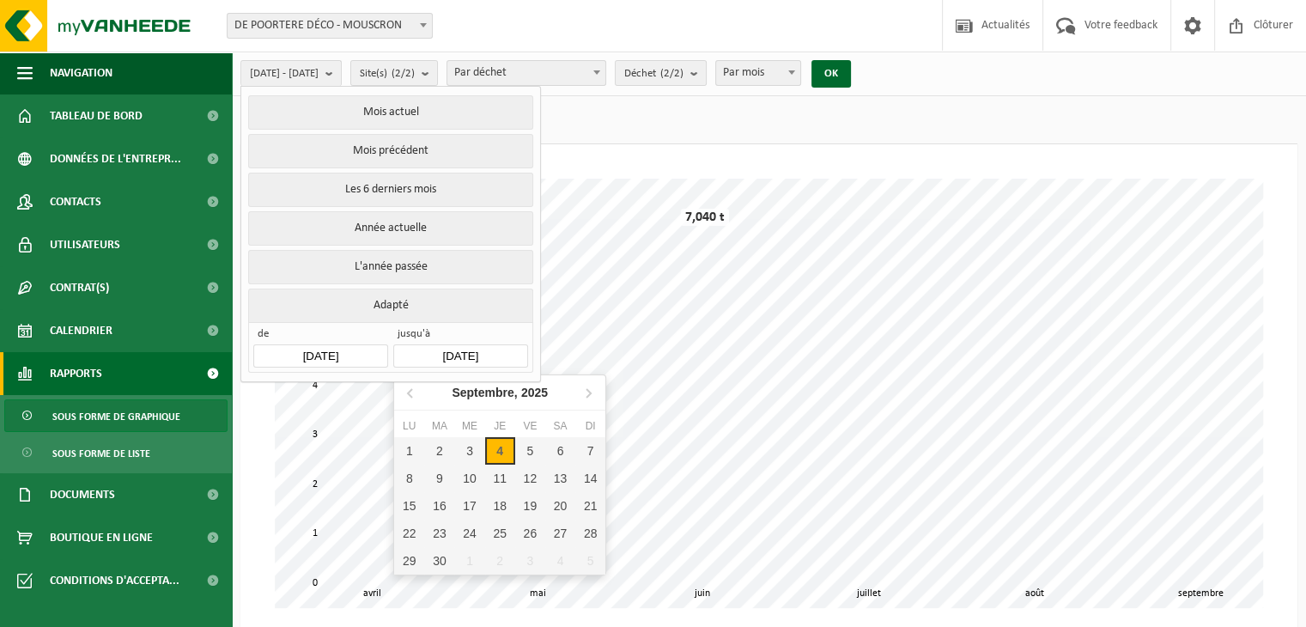
click at [428, 349] on input "2025-09-04" at bounding box center [460, 355] width 134 height 23
click at [409, 396] on icon at bounding box center [411, 392] width 27 height 27
click at [525, 442] on div "1" at bounding box center [530, 450] width 30 height 27
type input "2025-08-01"
type input "2025-03-01"
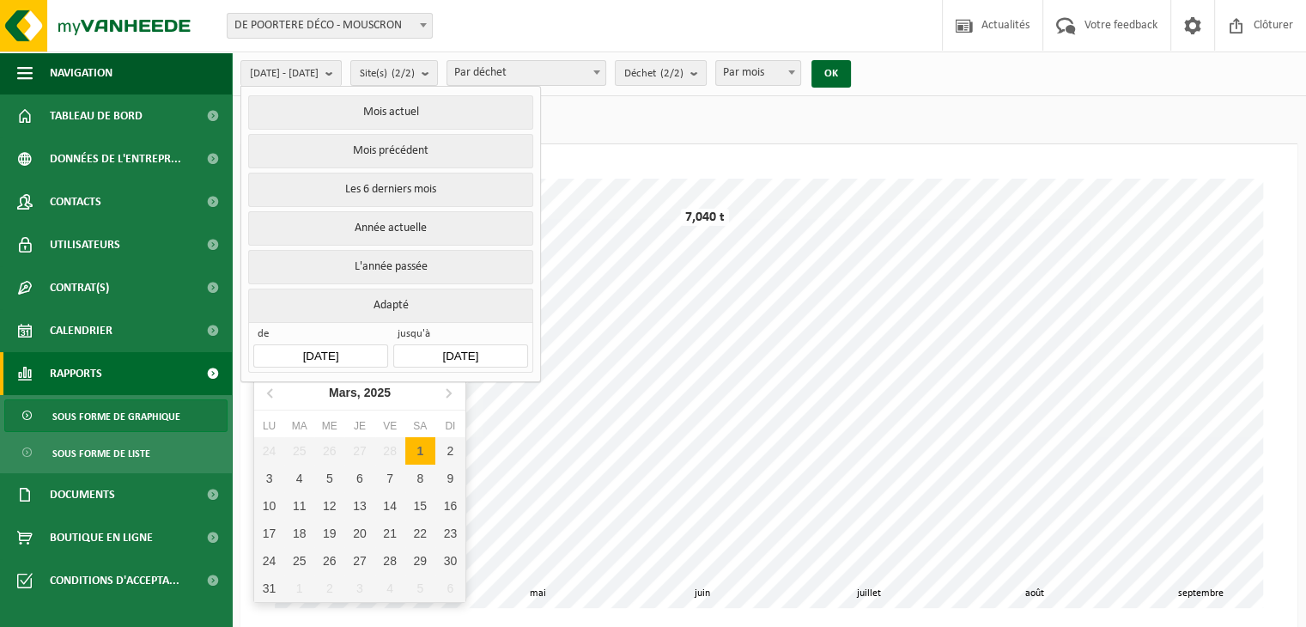
click at [346, 352] on input "2025-03-01" at bounding box center [320, 355] width 134 height 23
type input "2025-08-01"
click at [423, 443] on div "1" at bounding box center [420, 450] width 30 height 27
type input "2025-03-01"
type input "2025-08-01"
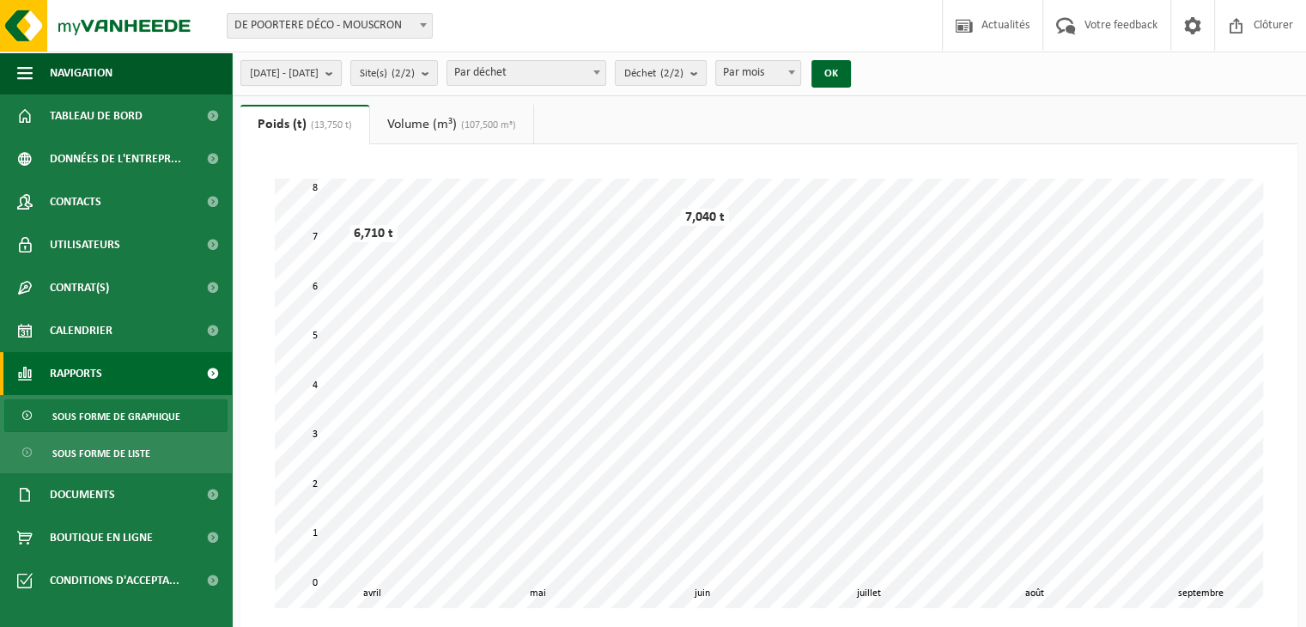
click at [342, 76] on button "2025-03-01 - 2025-08-01" at bounding box center [290, 73] width 101 height 26
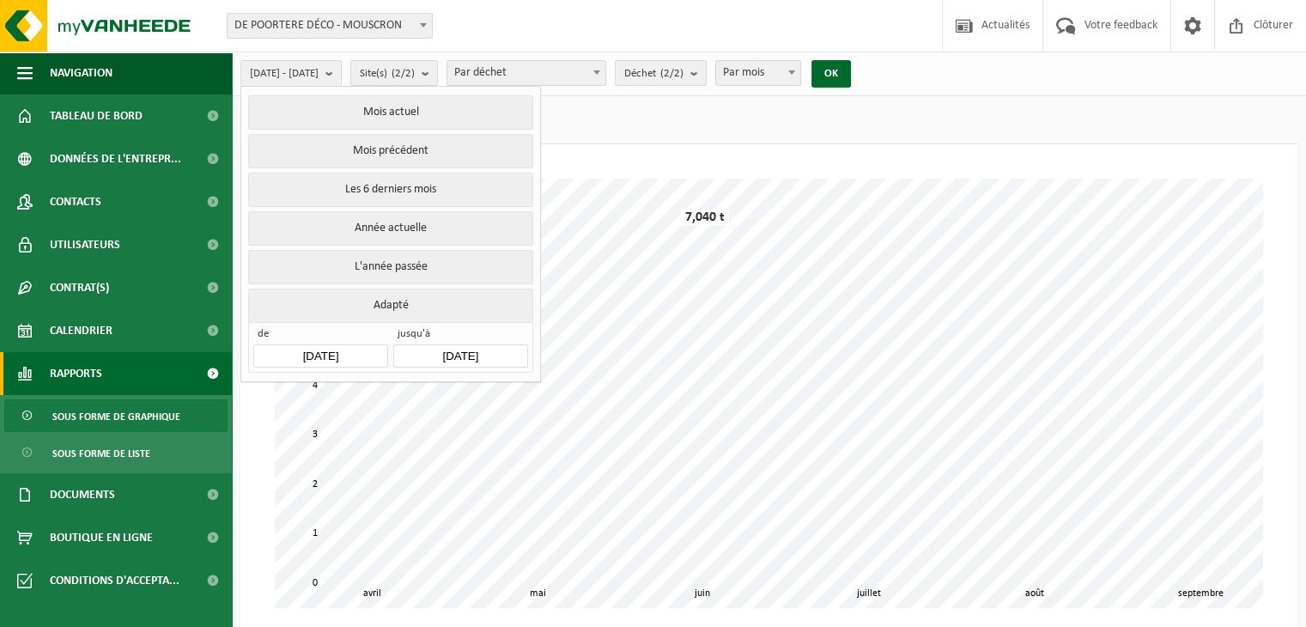
click at [354, 349] on input "2025-03-01" at bounding box center [320, 355] width 134 height 23
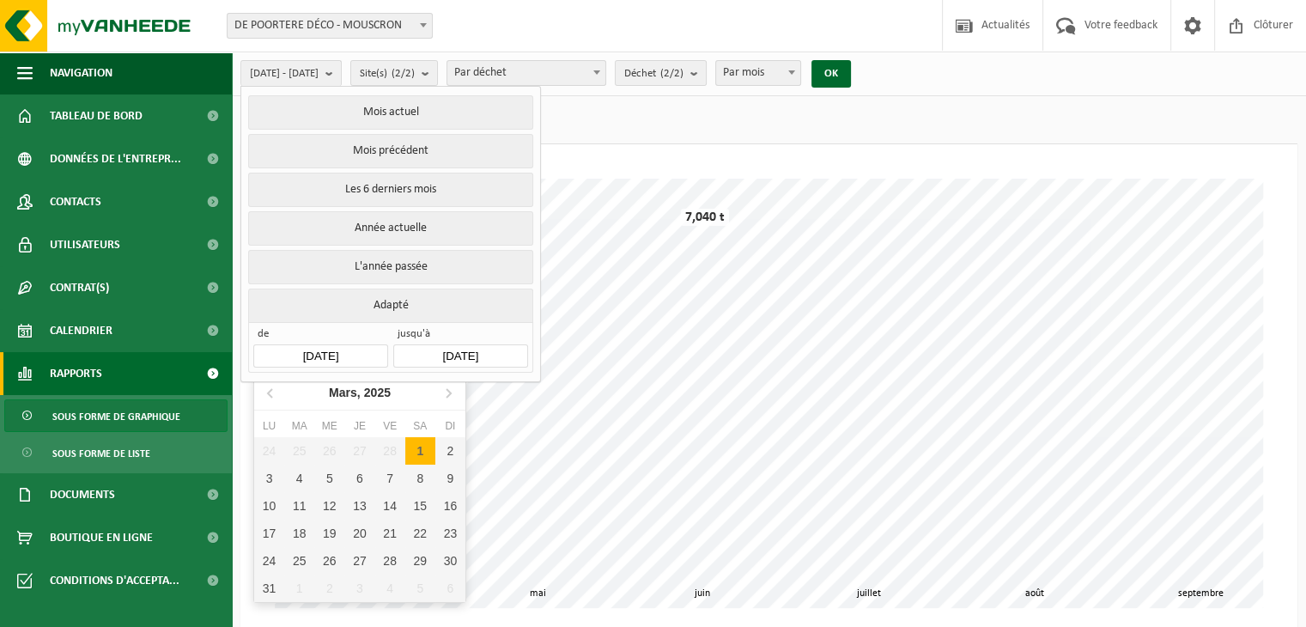
click at [363, 313] on button "Adapté" at bounding box center [390, 305] width 284 height 33
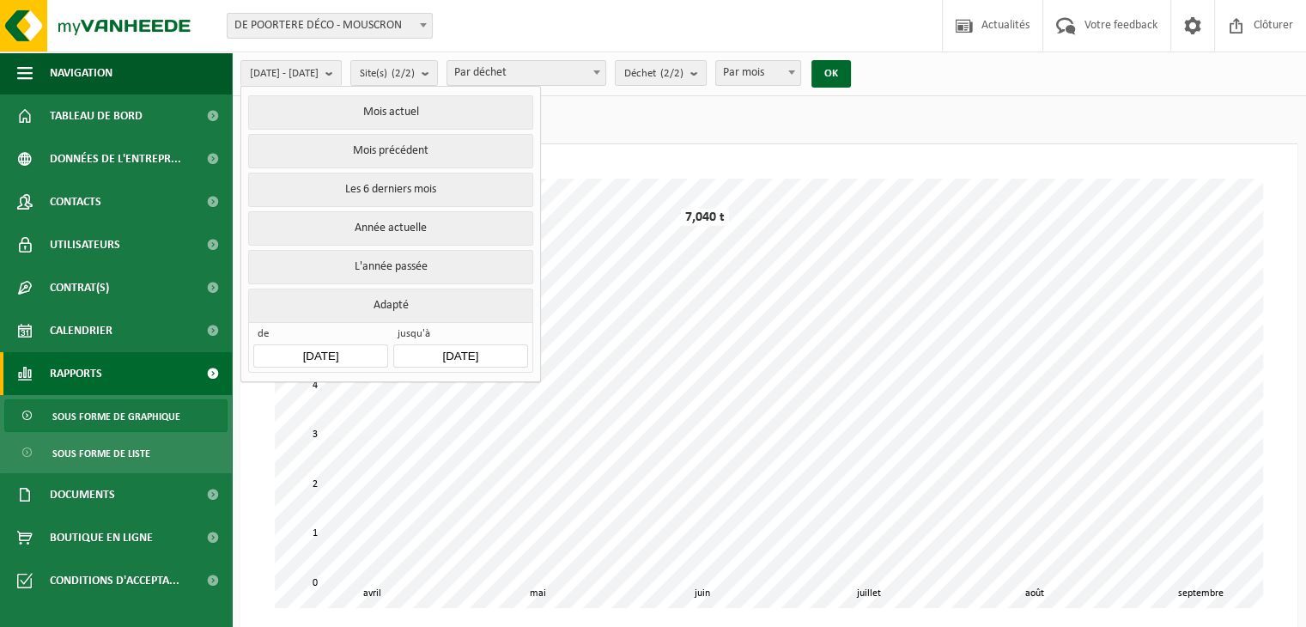
click at [359, 307] on button "Adapté" at bounding box center [390, 305] width 284 height 33
click at [380, 299] on button "Adapté" at bounding box center [390, 305] width 284 height 33
click at [345, 351] on input "2025-03-01" at bounding box center [320, 355] width 134 height 23
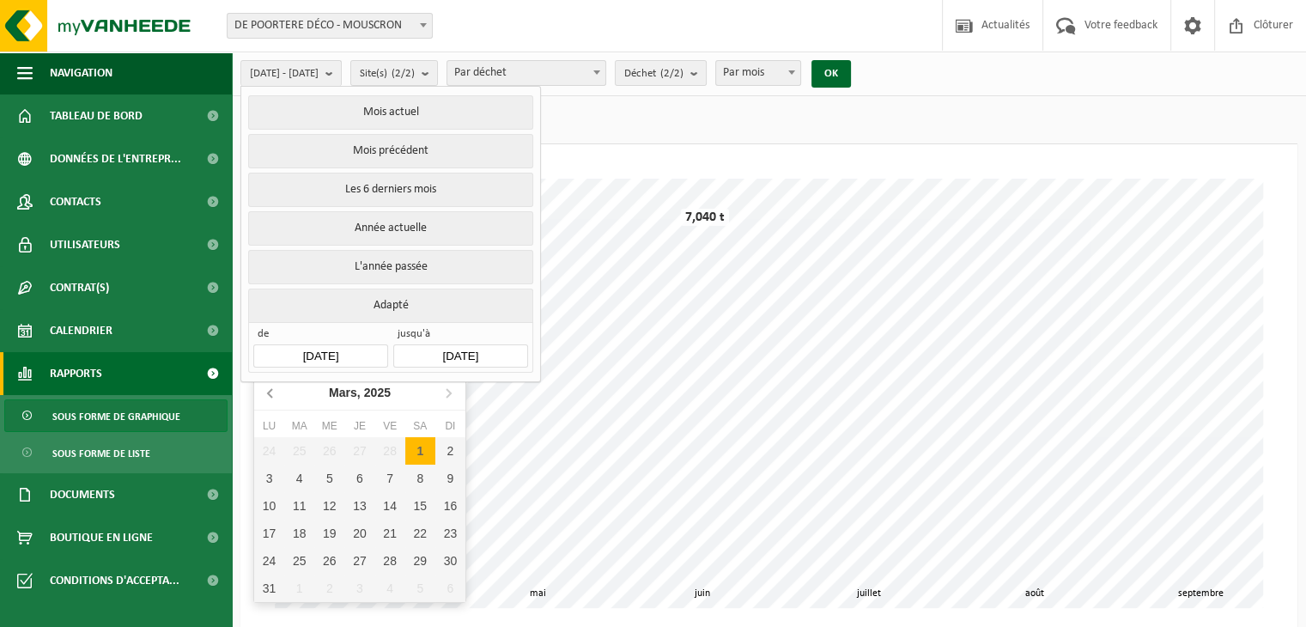
click at [263, 397] on icon at bounding box center [271, 392] width 27 height 27
click at [428, 446] on div "1" at bounding box center [420, 450] width 30 height 27
type input "2025-02-01"
type input "2025-08-01"
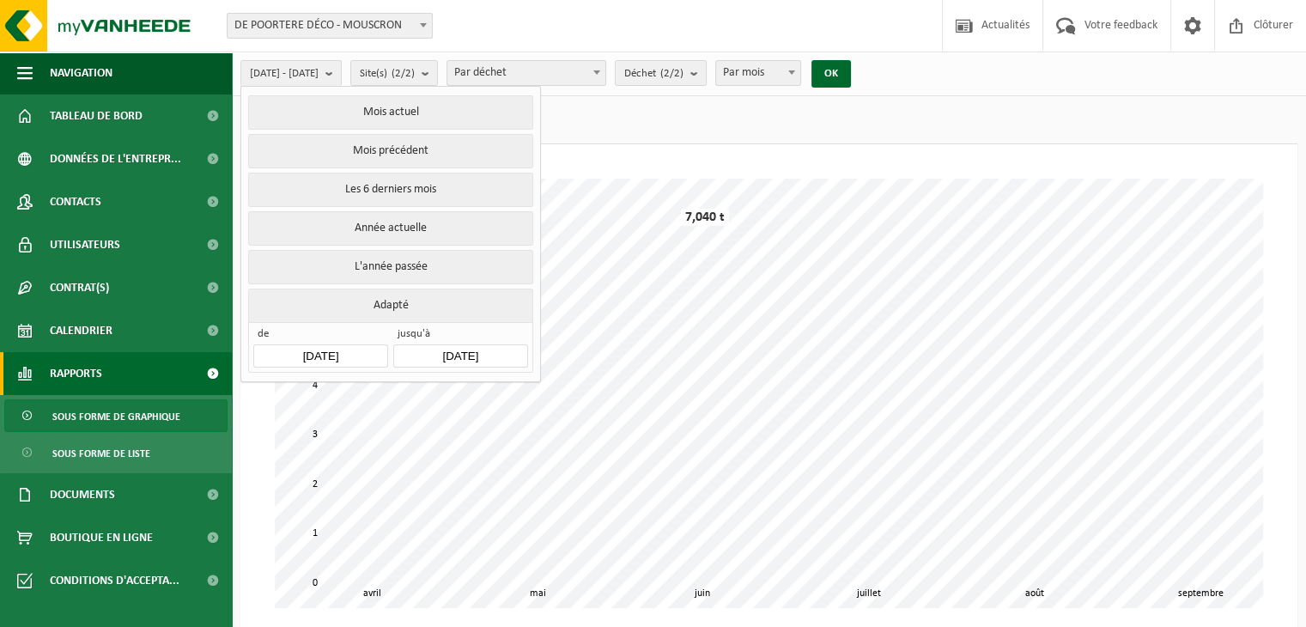
click at [666, 142] on ul "Poids (t) (13,750 t) Volume (m³) (107,500 m³)" at bounding box center [768, 124] width 1057 height 39
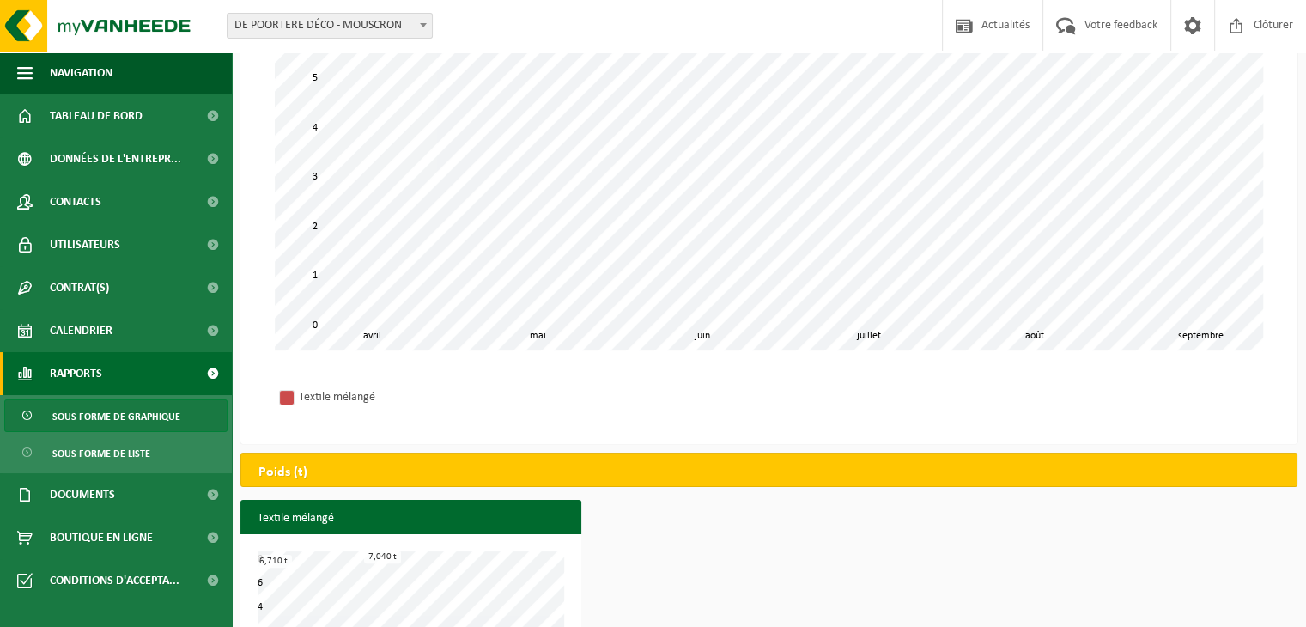
scroll to position [336, 0]
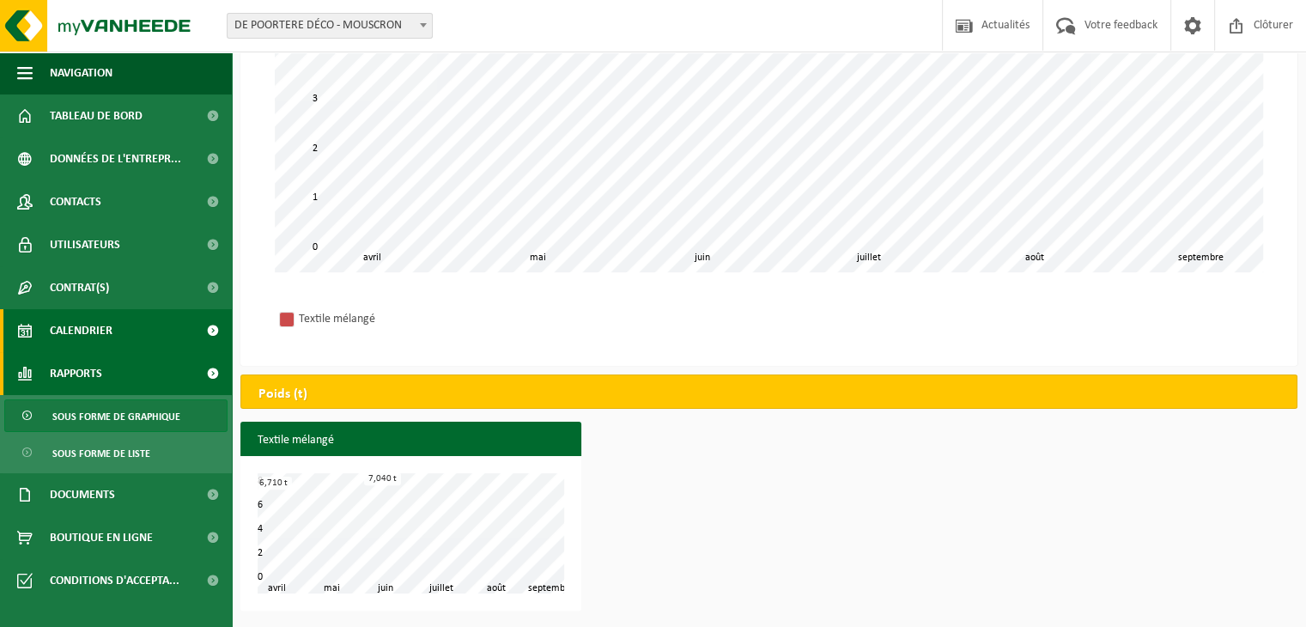
click at [87, 337] on span "Calendrier" at bounding box center [81, 330] width 63 height 43
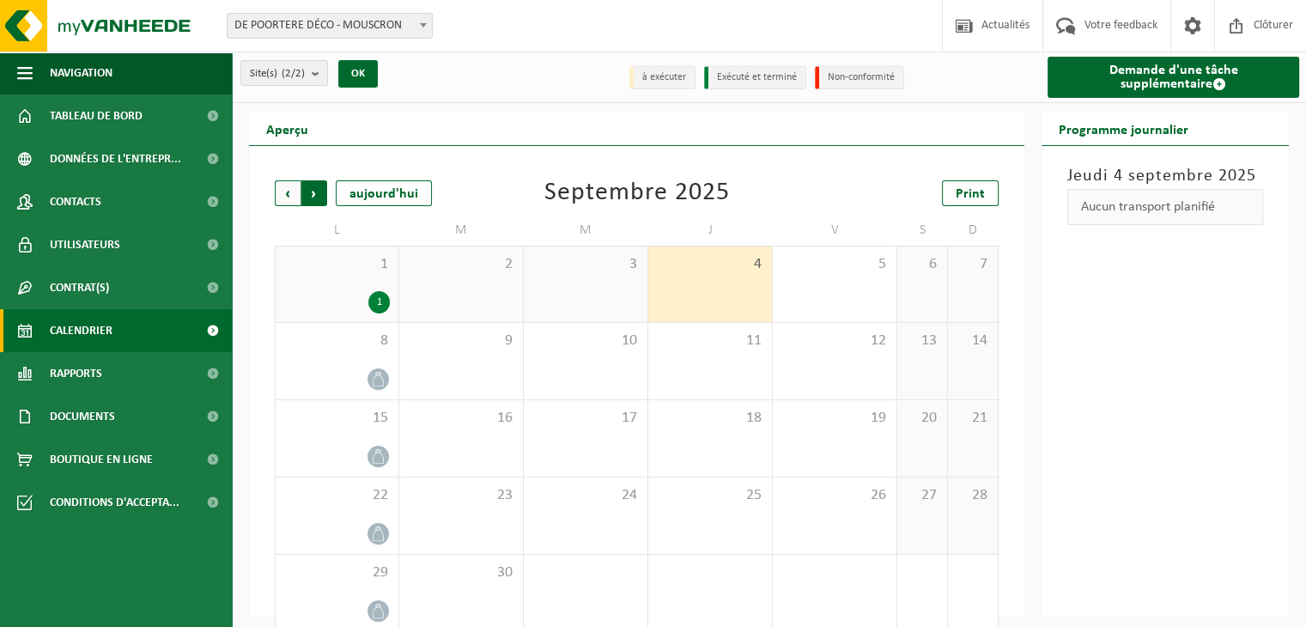
click at [289, 183] on span "Précédent" at bounding box center [288, 193] width 26 height 26
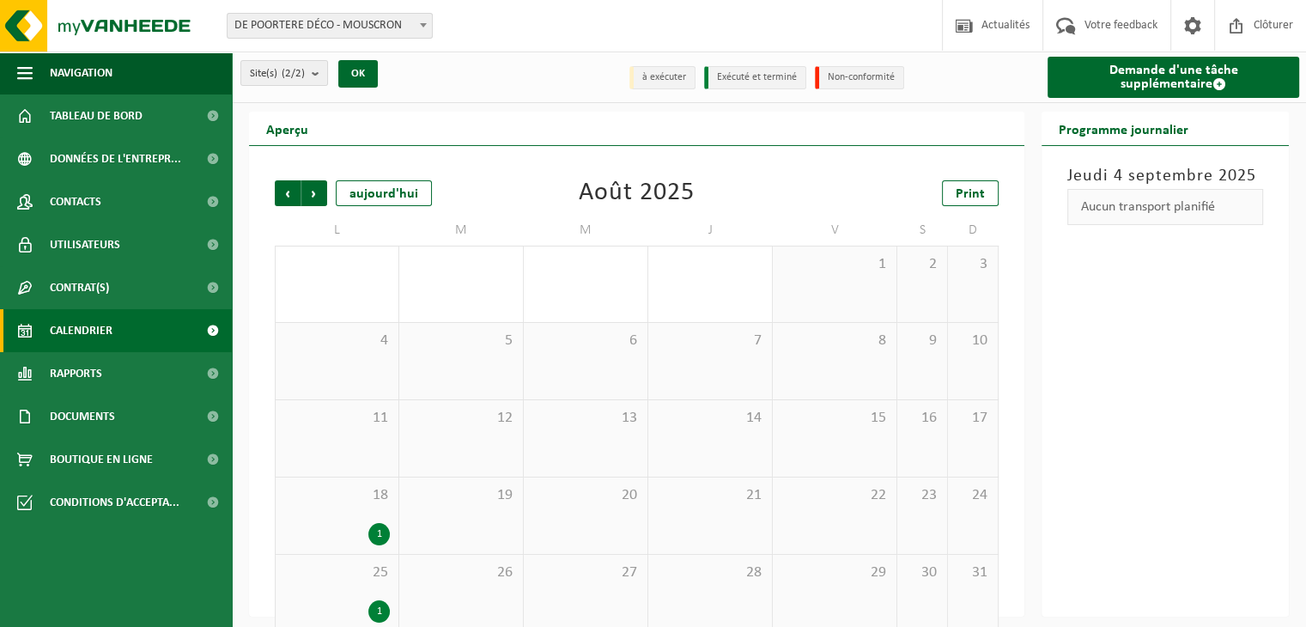
click at [289, 183] on span "Précédent" at bounding box center [288, 193] width 26 height 26
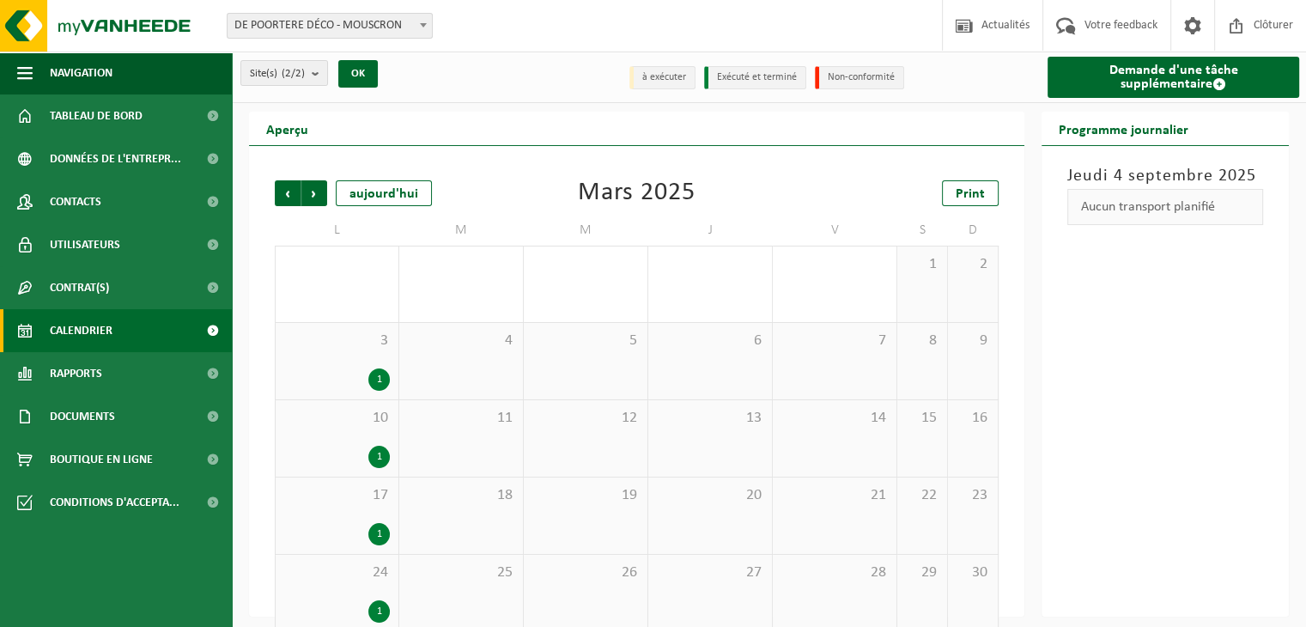
scroll to position [86, 0]
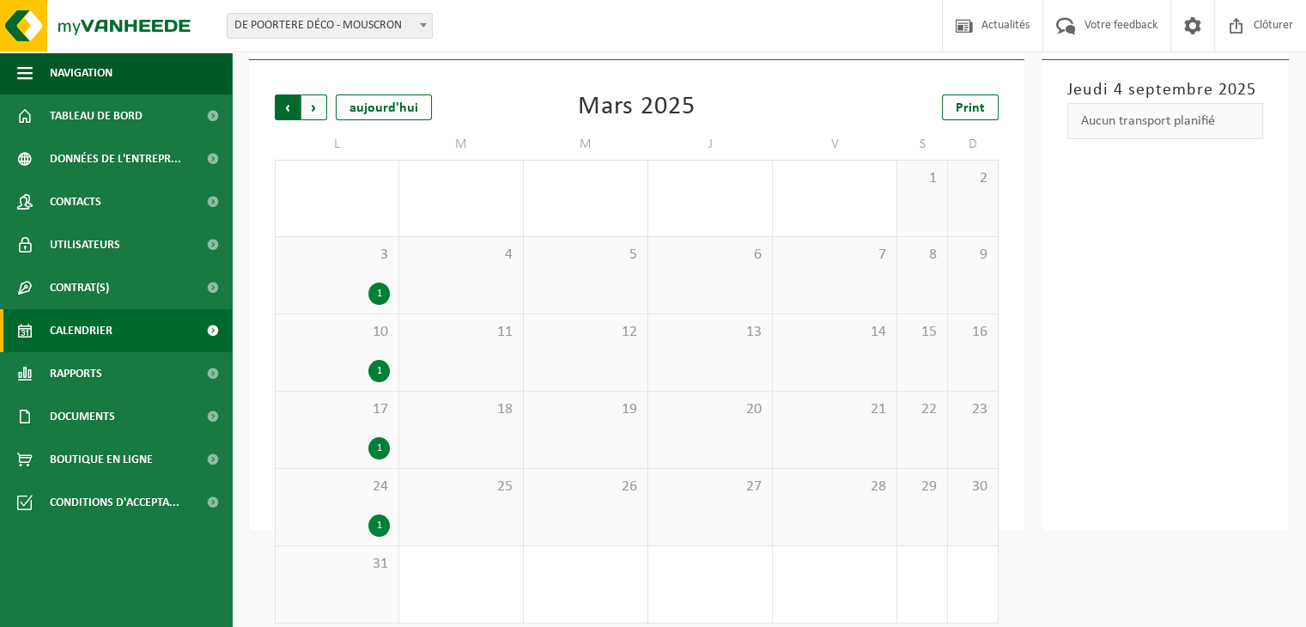
click at [322, 118] on span "Suivant" at bounding box center [314, 107] width 26 height 26
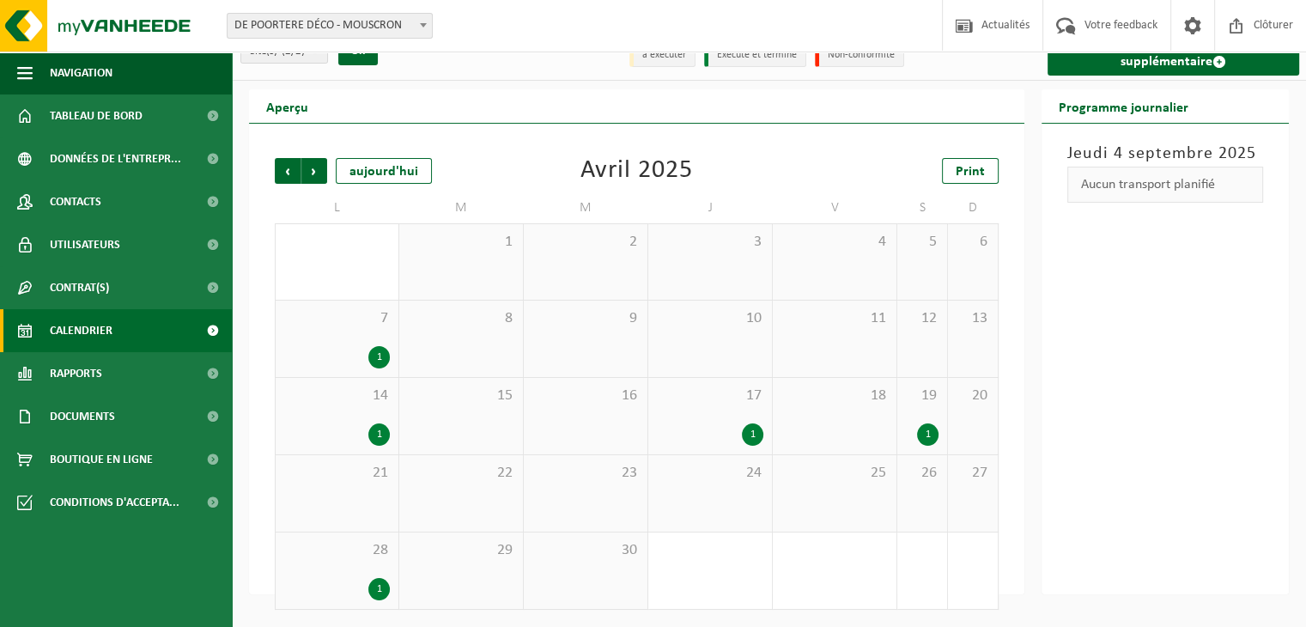
scroll to position [24, 0]
click at [285, 163] on span "Précédent" at bounding box center [288, 171] width 26 height 26
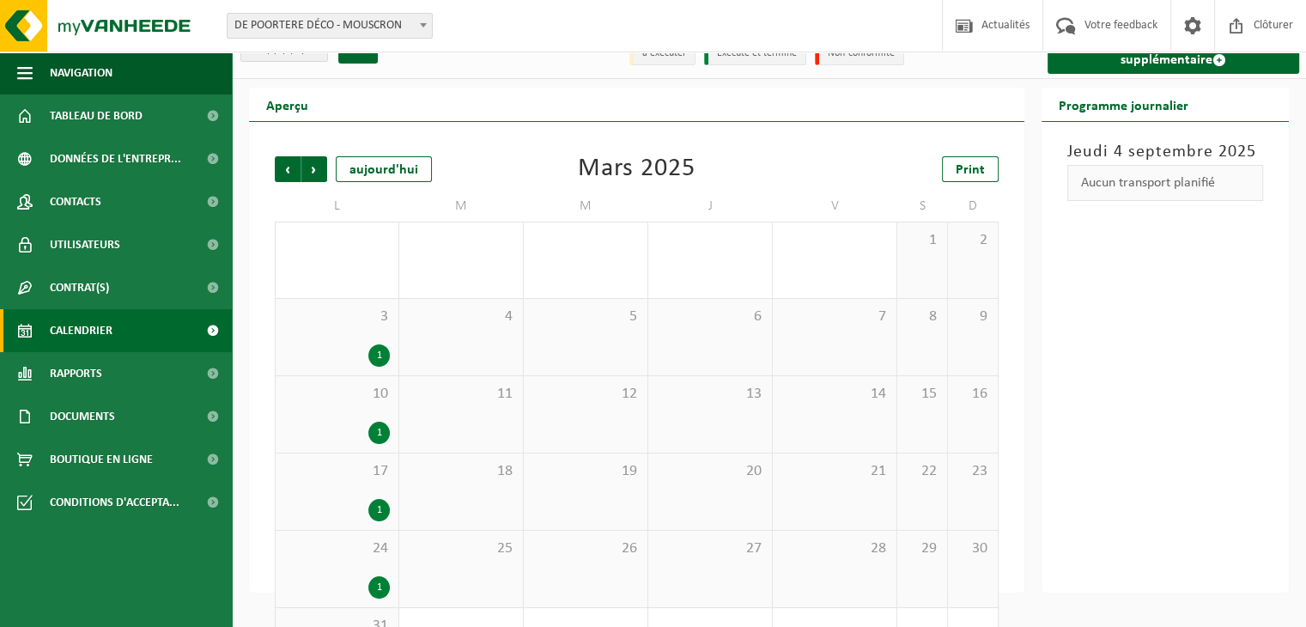
scroll to position [86, 0]
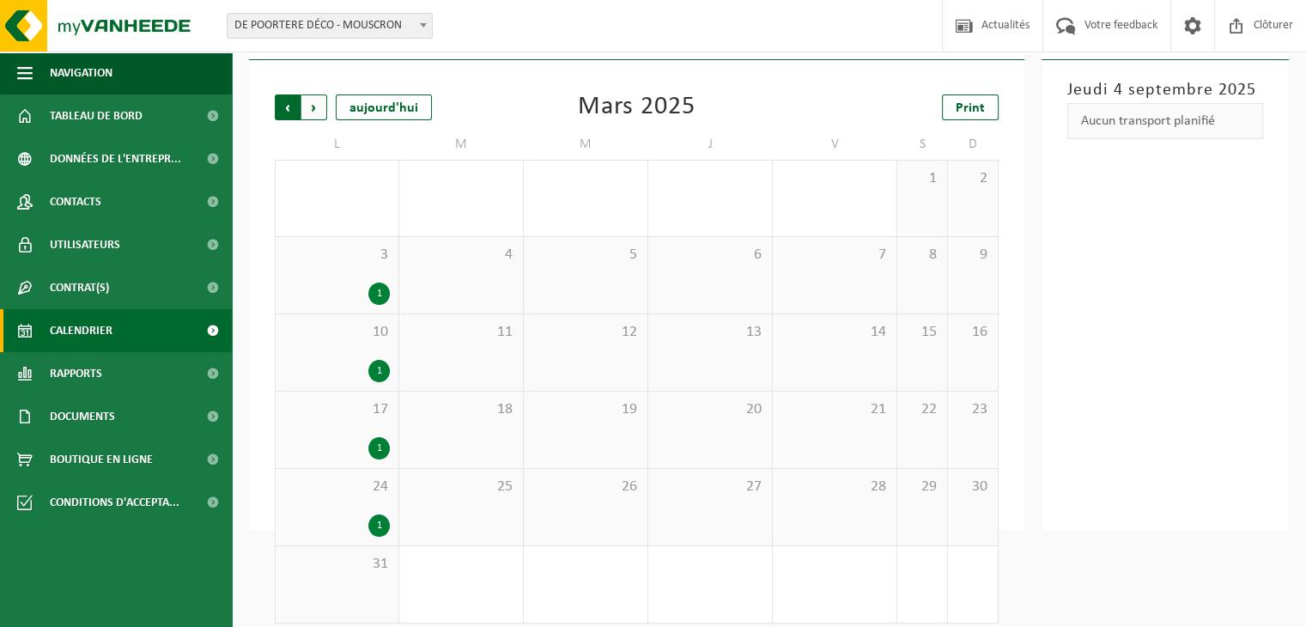
click at [317, 107] on span "Suivant" at bounding box center [314, 107] width 26 height 26
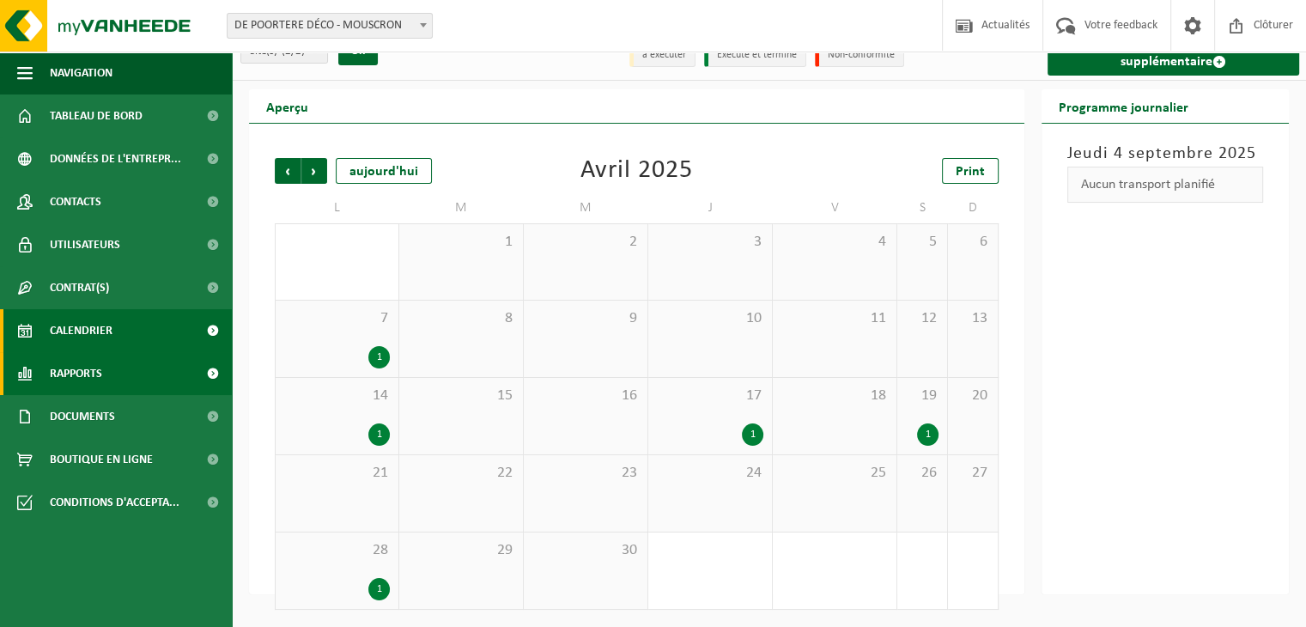
click at [216, 382] on span at bounding box center [212, 373] width 39 height 43
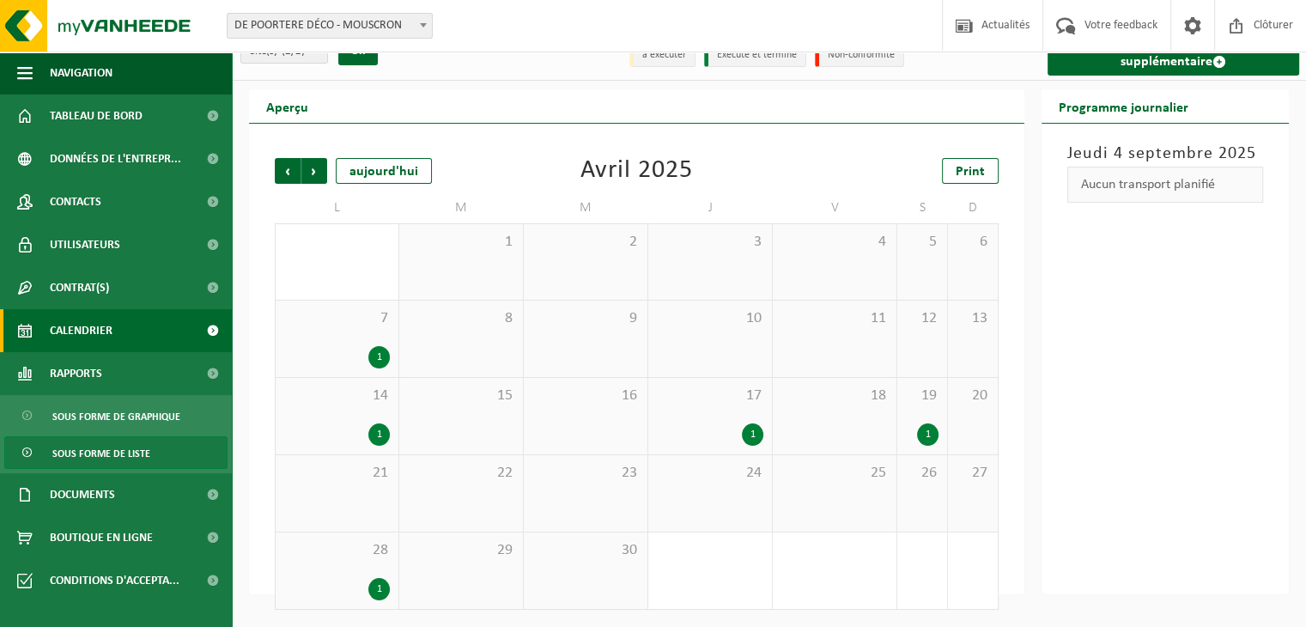
click at [117, 447] on span "Sous forme de liste" at bounding box center [101, 453] width 98 height 33
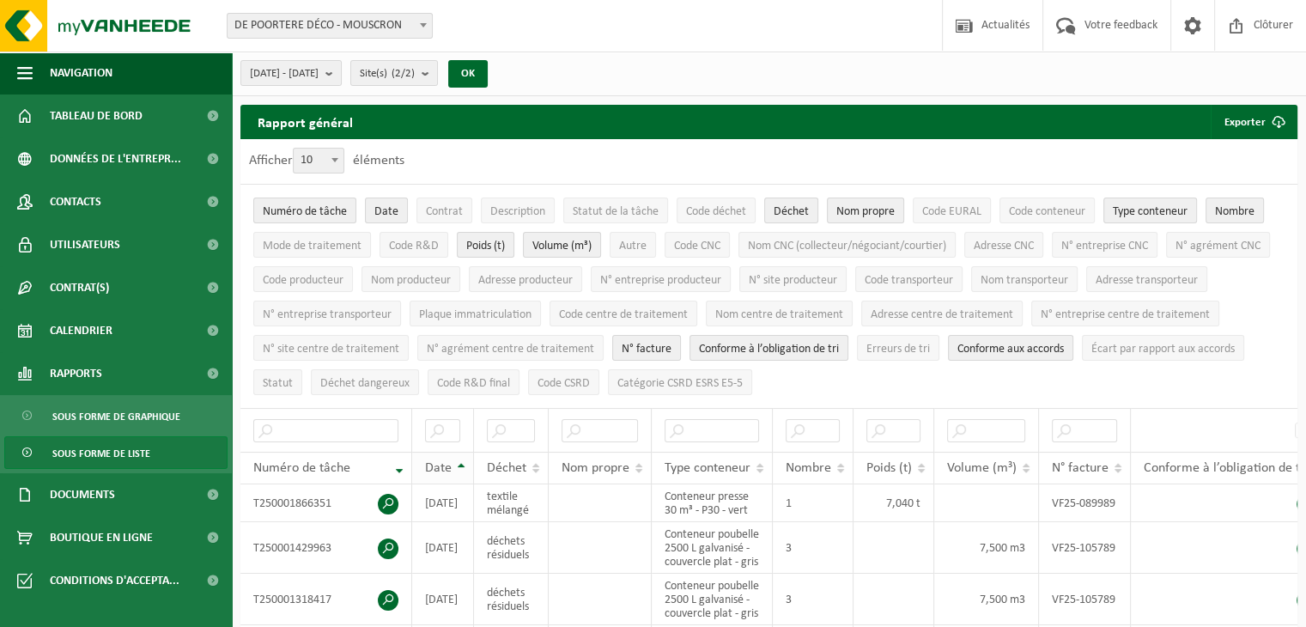
click at [458, 457] on th "Date" at bounding box center [443, 468] width 62 height 33
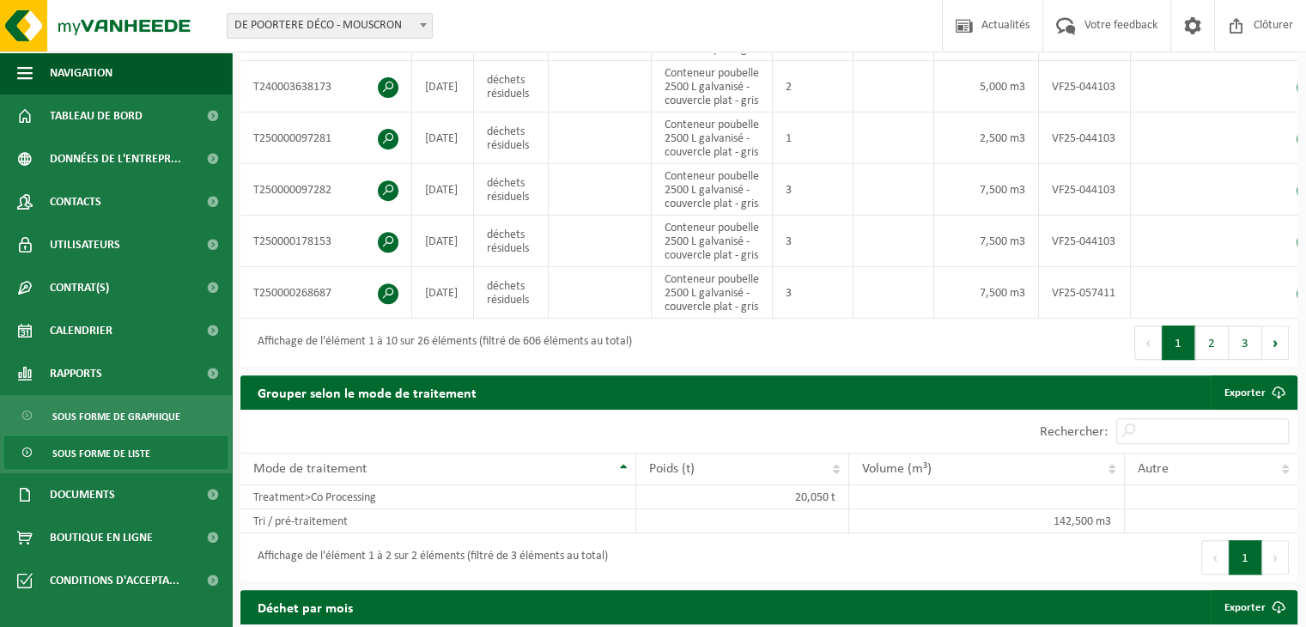
scroll to position [687, 0]
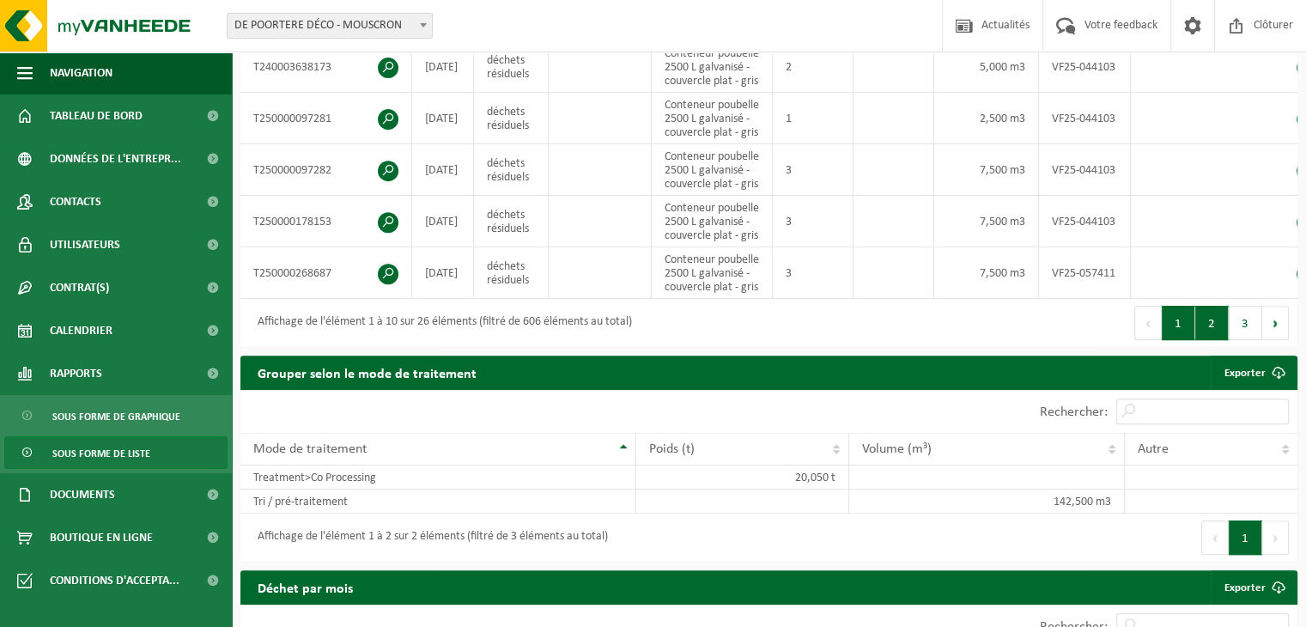
click at [1211, 340] on button "2" at bounding box center [1211, 323] width 33 height 34
click at [1174, 340] on button "1" at bounding box center [1178, 323] width 33 height 34
